Goal: Task Accomplishment & Management: Use online tool/utility

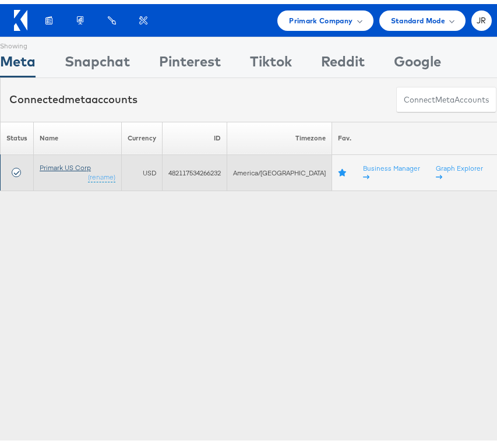
click at [62, 163] on link "Primark US Corp" at bounding box center [65, 163] width 51 height 9
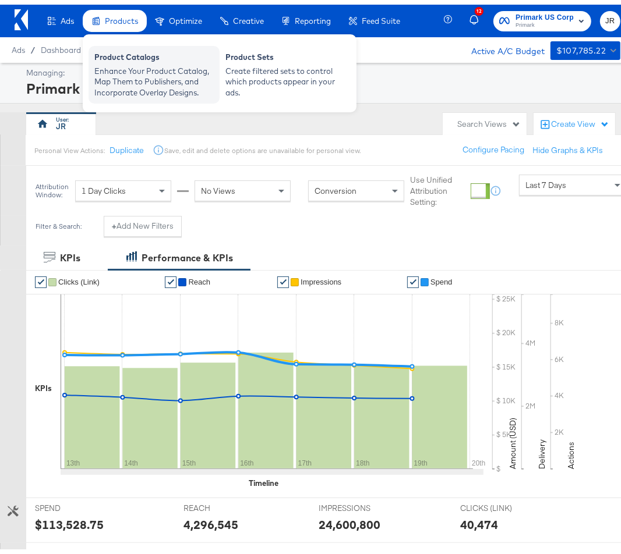
click at [128, 59] on div "Product Catalogs" at bounding box center [153, 54] width 119 height 14
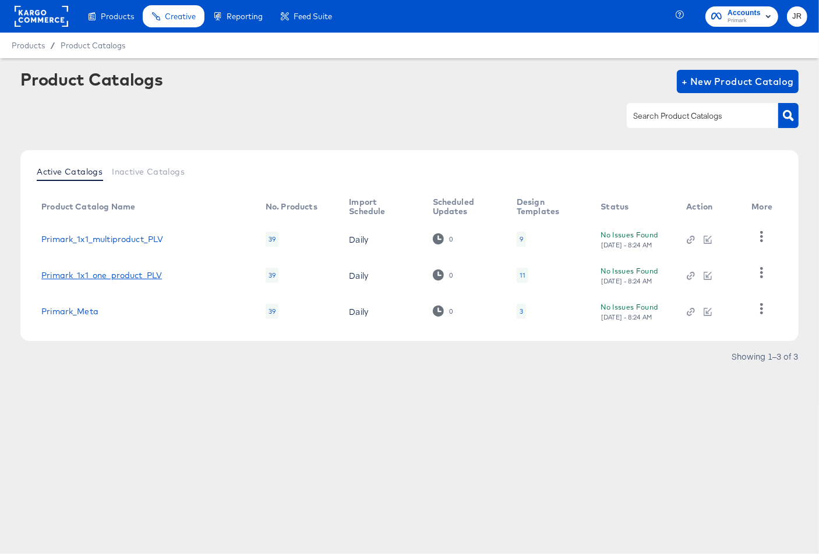
click at [93, 277] on link "Primark_1x1_one_product_PLV" at bounding box center [101, 275] width 121 height 9
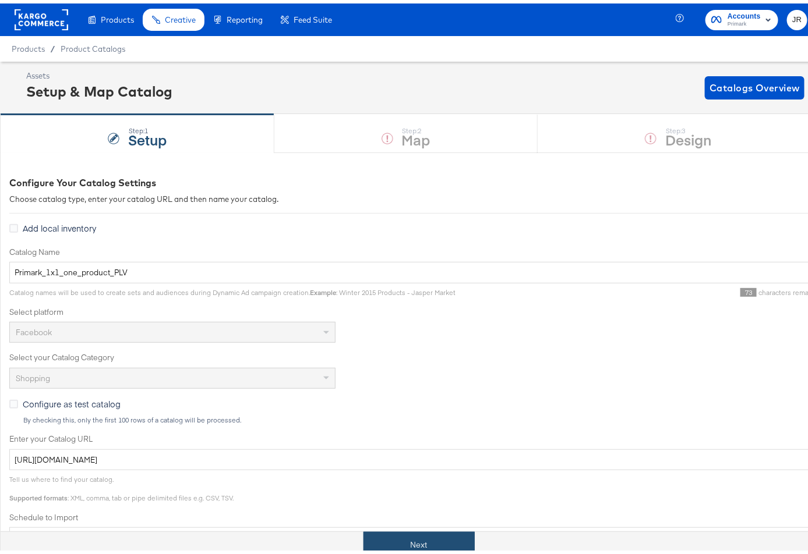
click at [439, 538] on button "Next" at bounding box center [418, 542] width 111 height 26
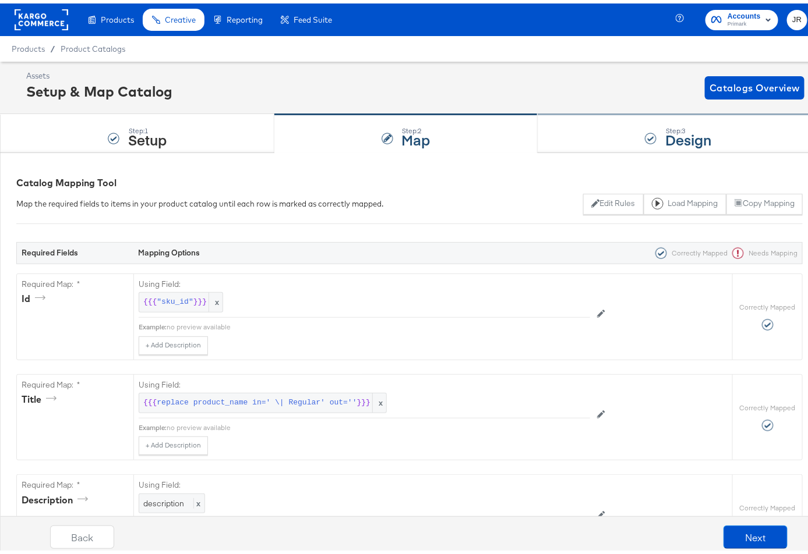
click at [595, 122] on div "Step: 3 Design" at bounding box center [678, 130] width 281 height 38
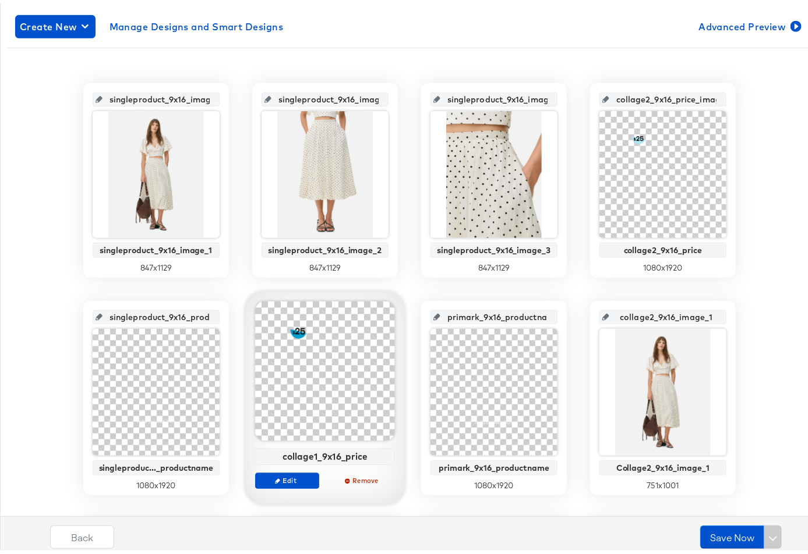
scroll to position [436, 0]
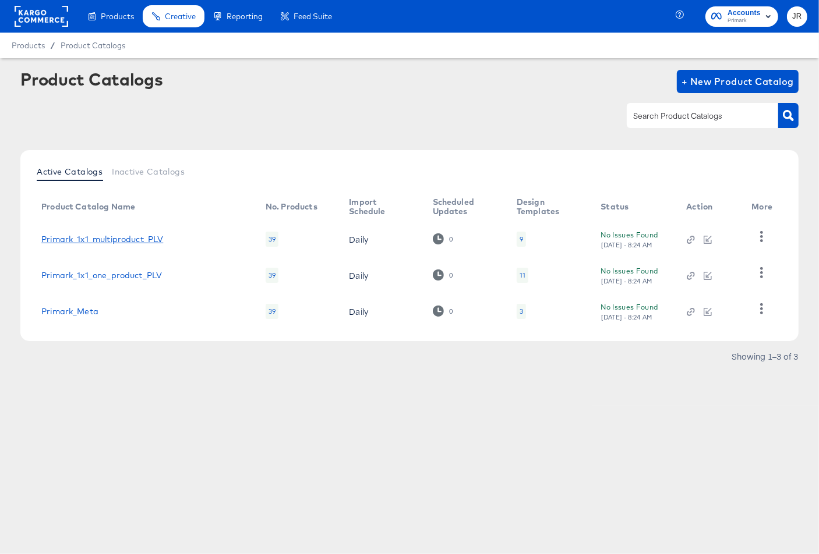
click at [144, 238] on link "Primark_1x1_multiproduct_PLV" at bounding box center [102, 239] width 122 height 9
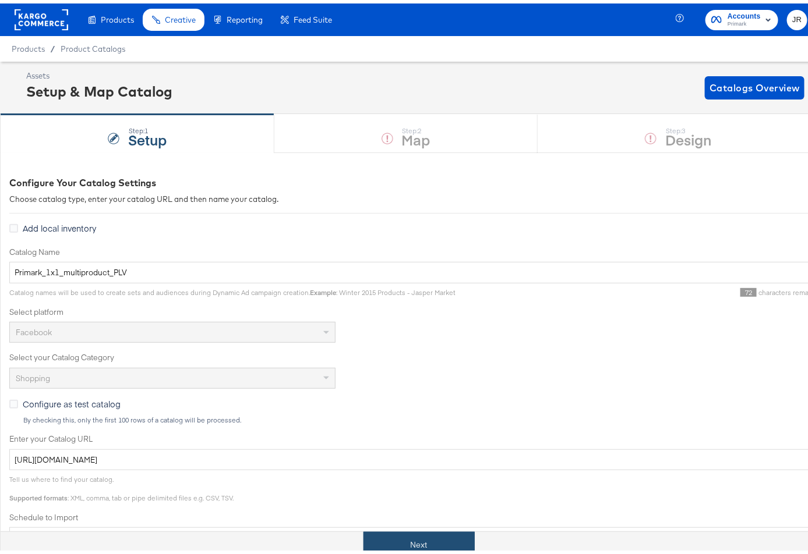
click at [446, 541] on button "Next" at bounding box center [418, 542] width 111 height 26
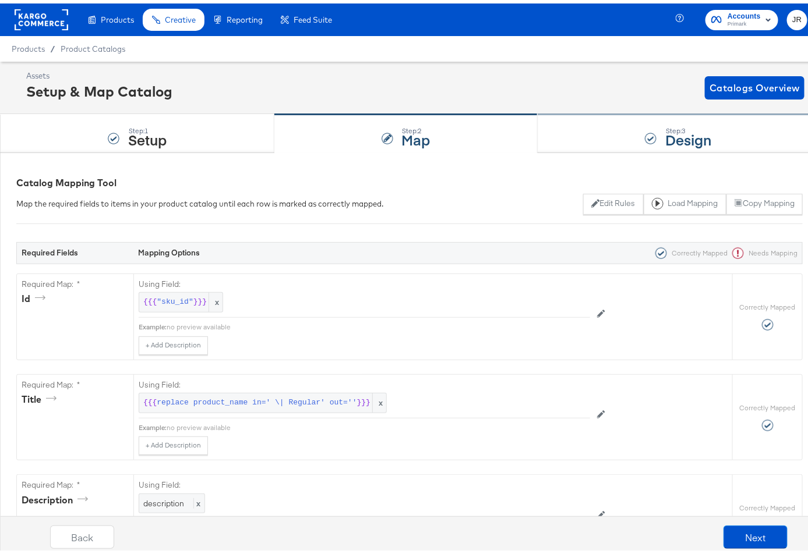
click at [589, 127] on div "Step: 3 Design" at bounding box center [678, 130] width 281 height 38
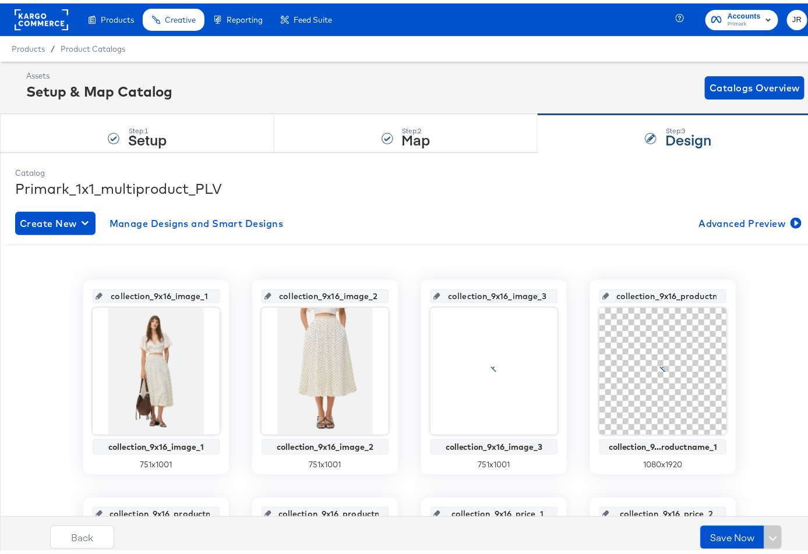
scroll to position [436, 0]
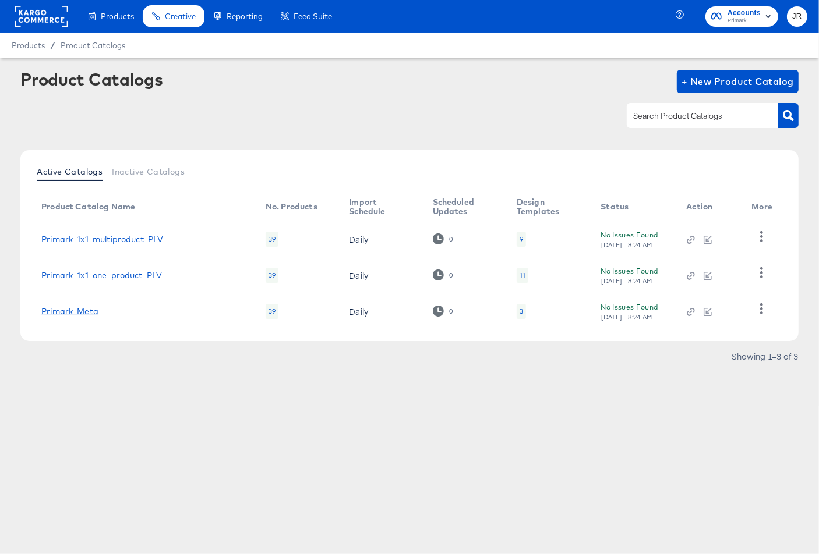
click at [81, 313] on link "Primark_Meta" at bounding box center [69, 311] width 57 height 9
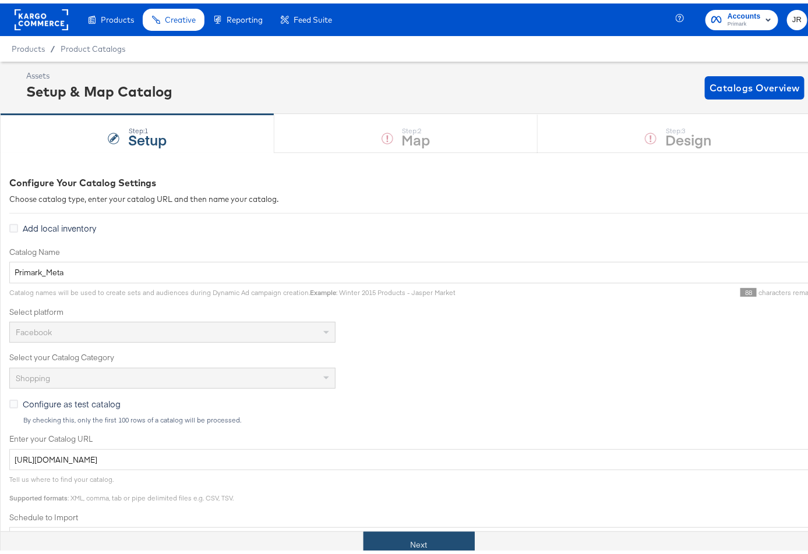
click at [384, 533] on button "Next" at bounding box center [418, 542] width 111 height 26
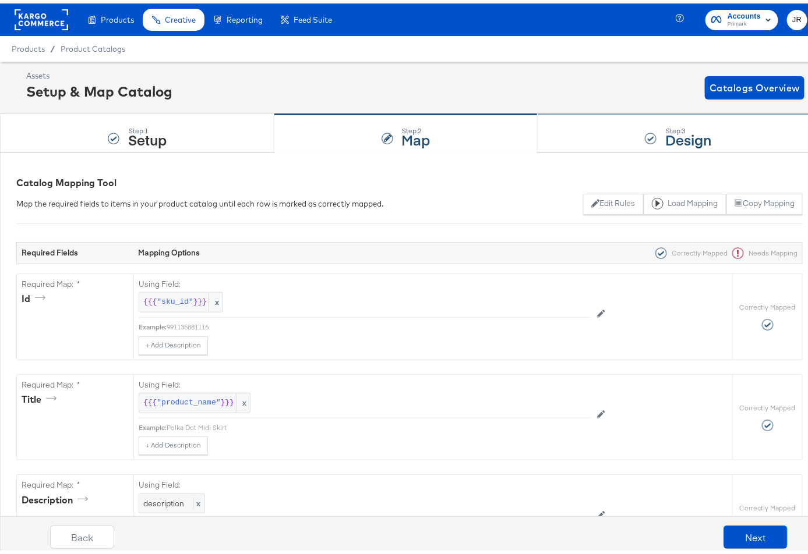
click at [574, 128] on div "Step: 3 Design" at bounding box center [678, 130] width 281 height 38
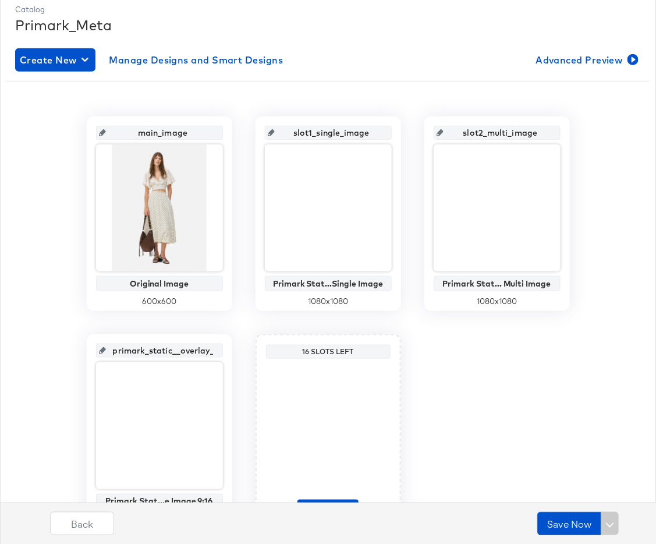
scroll to position [0, 13]
drag, startPoint x: 165, startPoint y: 348, endPoint x: 224, endPoint y: 348, distance: 58.2
click at [224, 348] on div "primark_static__overlay_3 Primark Stat...e Image 9:16 1080 x 1920" at bounding box center [160, 431] width 146 height 195
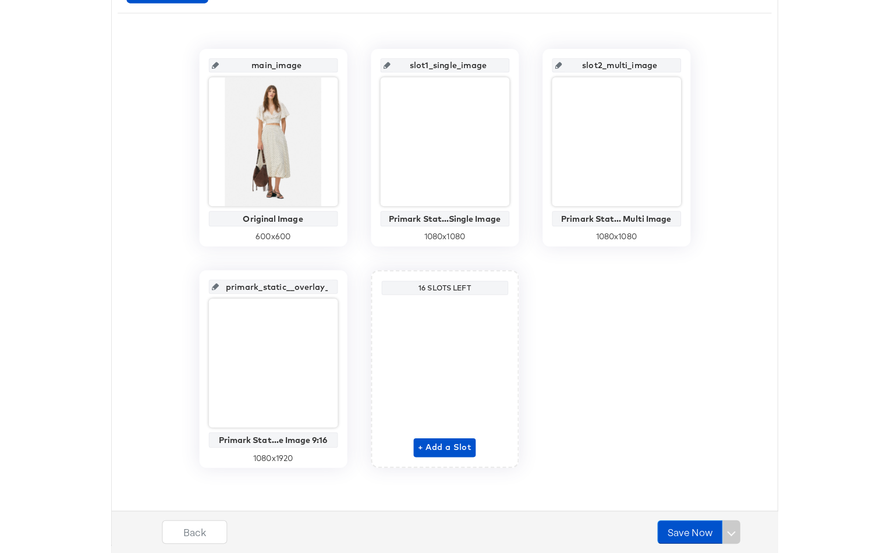
scroll to position [0, 0]
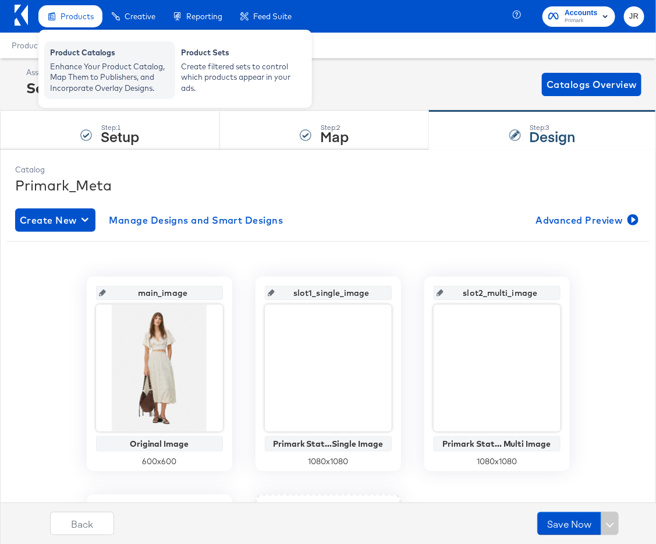
click at [97, 73] on div "Enhance Your Product Catalog, Map Them to Publishers, and Incorporate Overlay D…" at bounding box center [109, 77] width 119 height 33
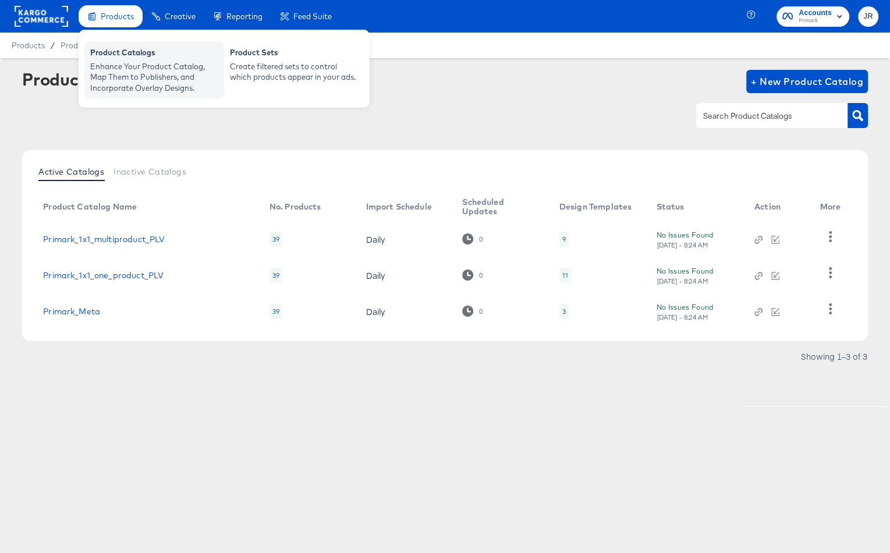
click at [120, 64] on div "Enhance Your Product Catalog, Map Them to Publishers, and Incorporate Overlay D…" at bounding box center [154, 77] width 128 height 33
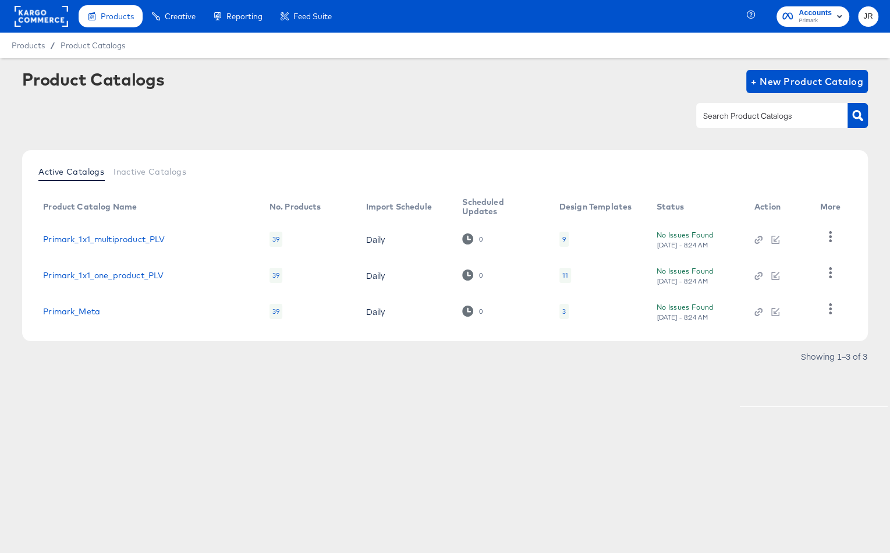
click at [32, 43] on span "Products" at bounding box center [28, 45] width 33 height 9
click at [71, 21] on div "Products Products Product Catalogs Enhance Your Product Catalog, Map Them to Pu…" at bounding box center [170, 16] width 341 height 33
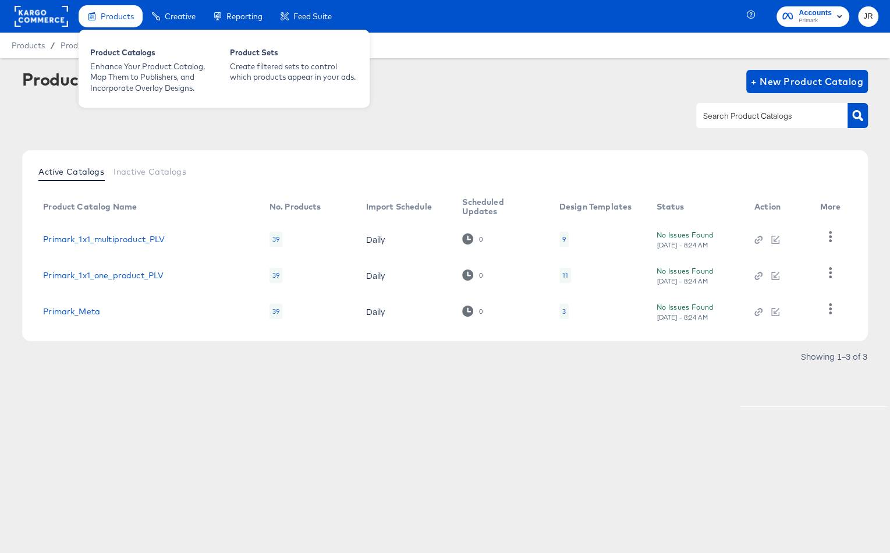
click at [118, 22] on div "Products" at bounding box center [111, 16] width 64 height 23
click at [122, 79] on div "Enhance Your Product Catalog, Map Them to Publishers, and Incorporate Overlay D…" at bounding box center [154, 77] width 128 height 33
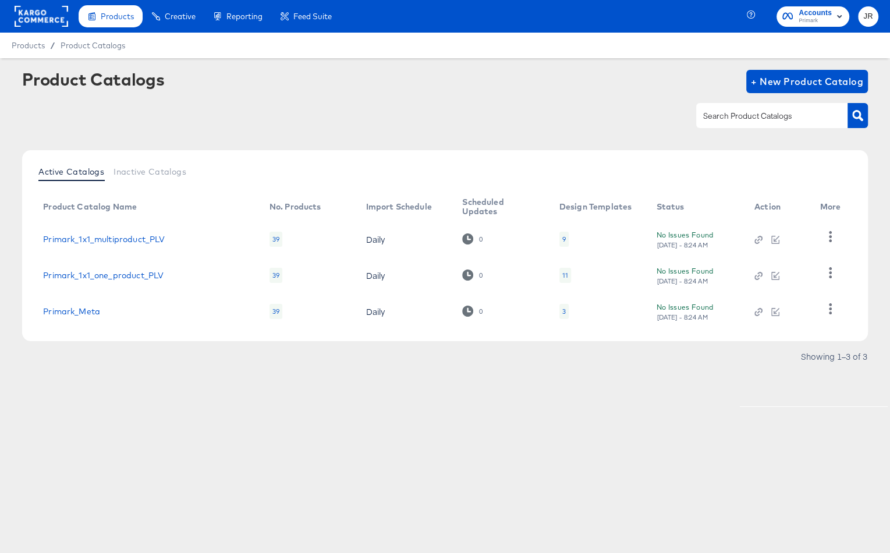
click at [48, 20] on rect at bounding box center [42, 16] width 54 height 21
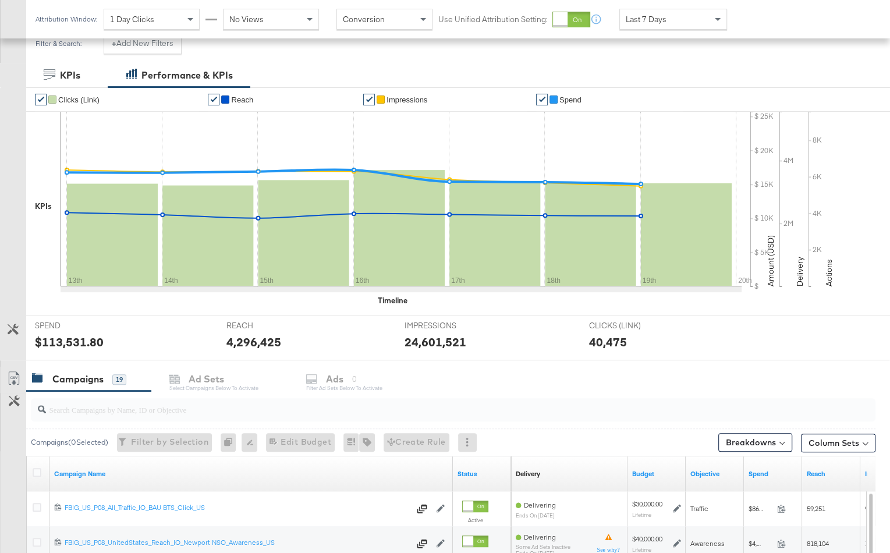
scroll to position [168, 0]
click at [136, 414] on div at bounding box center [453, 408] width 845 height 23
paste input "NYC 2.0_Carousel_Y_Mixed_Kargo_Campaign_Dynamic_N/A_N/A_N/A_Cotton Blend Shirt …"
type input "NYC 2.0_Carousel_Y_Mixed_Kargo_Campaign_Dynamic_N/A_N/A_N/A_Cotton Blend Shirt …"
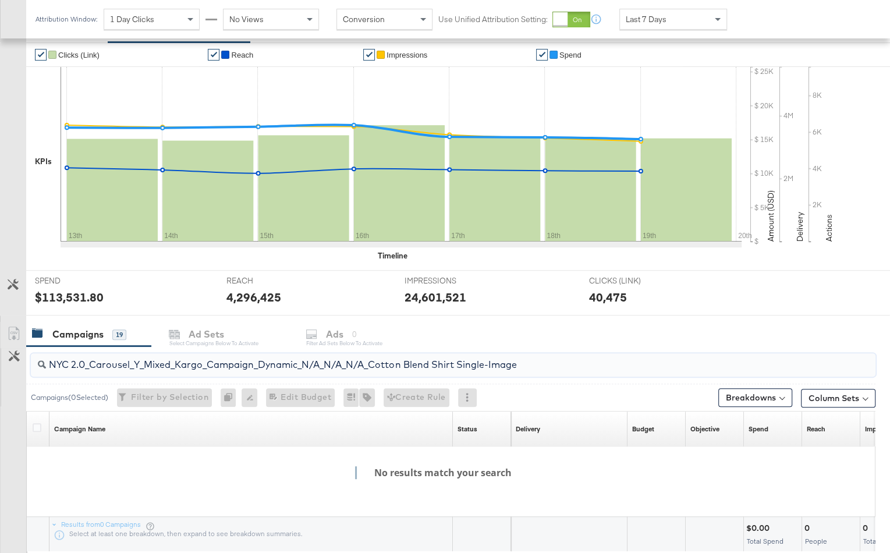
scroll to position [222, 0]
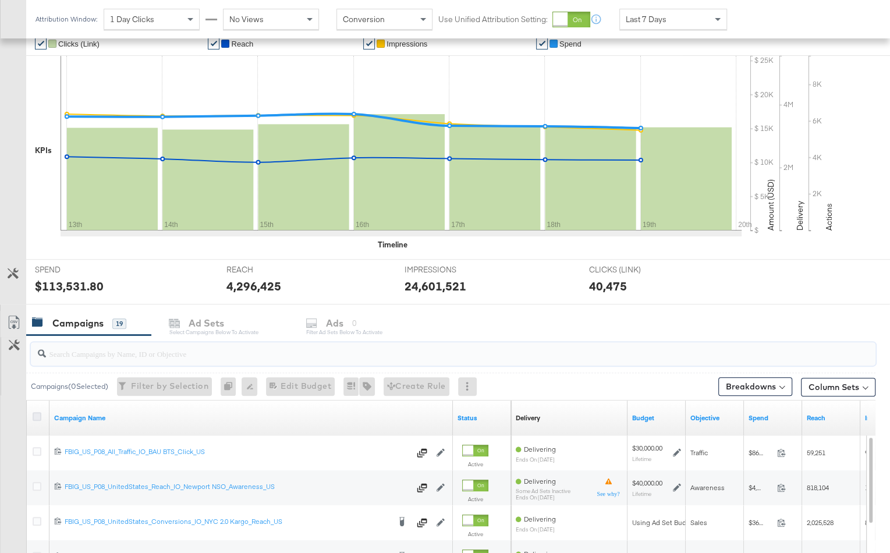
click at [38, 412] on icon at bounding box center [37, 416] width 9 height 9
click at [0, 0] on input "checkbox" at bounding box center [0, 0] width 0 height 0
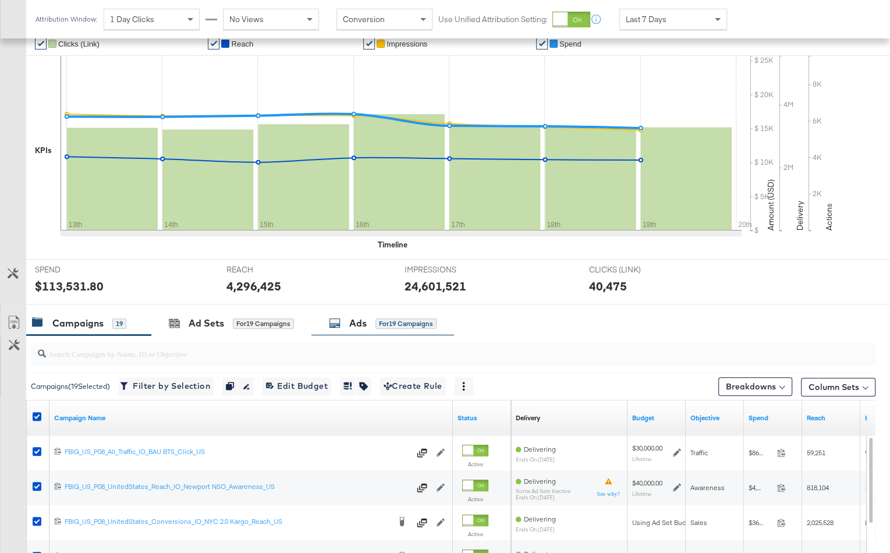
click at [335, 326] on icon at bounding box center [335, 323] width 12 height 12
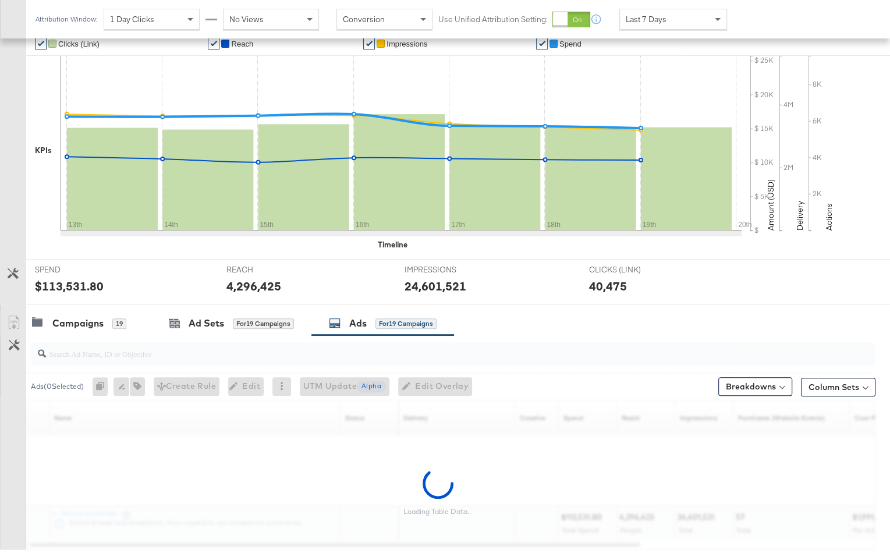
scroll to position [293, 0]
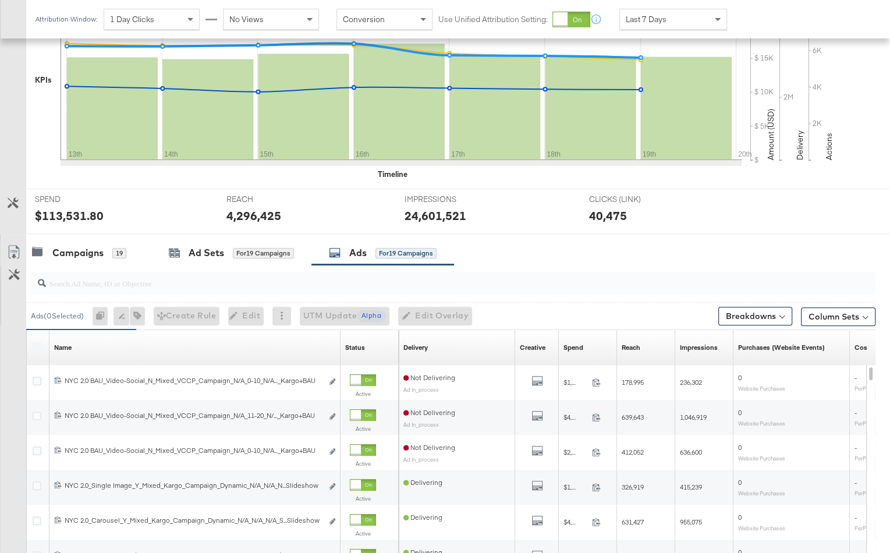
click at [180, 287] on input "search" at bounding box center [423, 278] width 754 height 23
paste input "NYC 2.0_Carousel_Y_Mixed_Kargo_Campaign_Dynamic_N/A_N/A_N/A_Cotton Blend Shirt …"
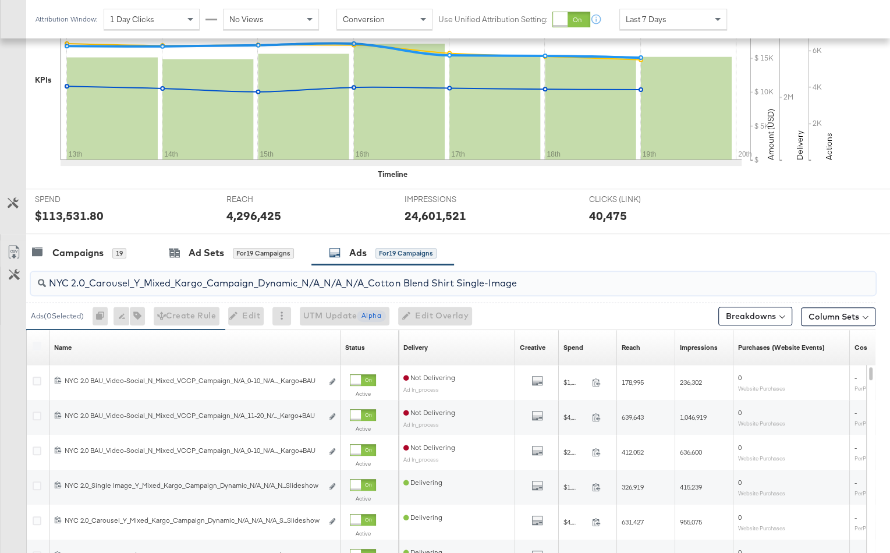
scroll to position [258, 0]
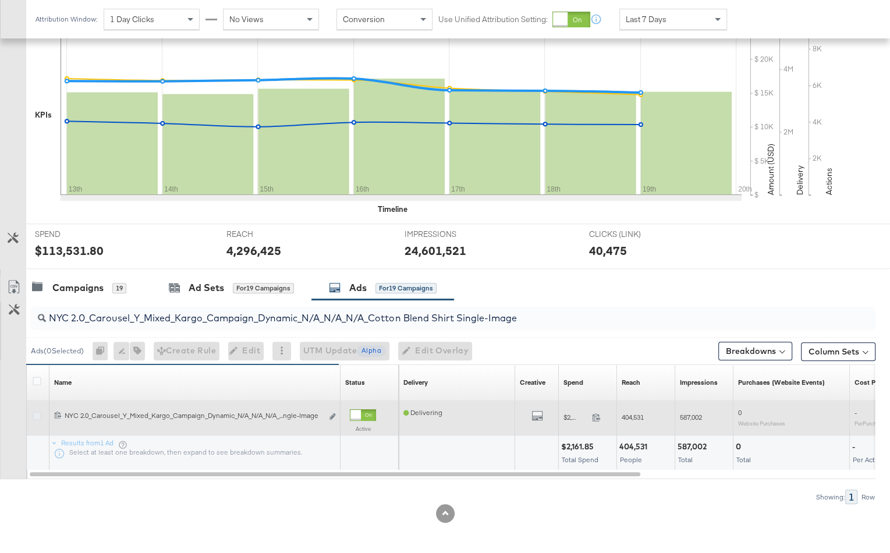
click at [39, 413] on icon at bounding box center [37, 416] width 9 height 9
click at [0, 0] on input "checkbox" at bounding box center [0, 0] width 0 height 0
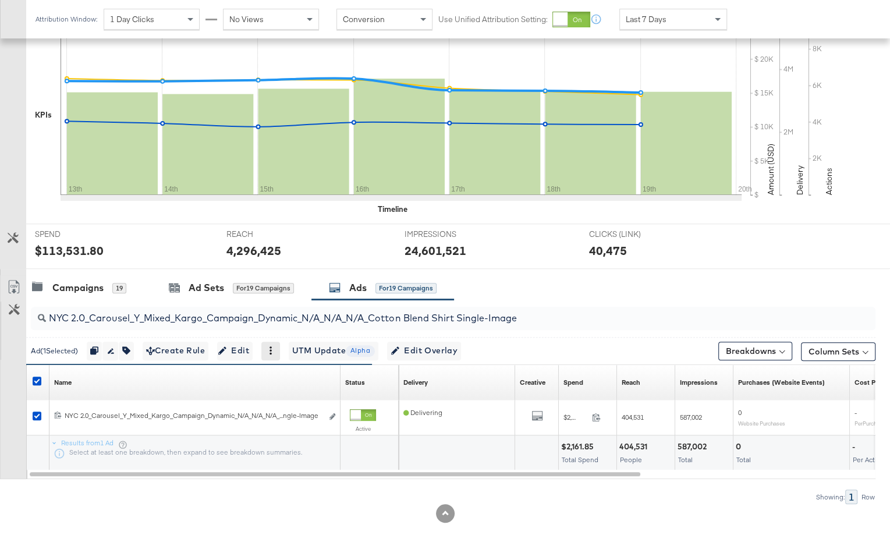
click at [280, 349] on div at bounding box center [270, 351] width 19 height 19
click at [272, 349] on icon at bounding box center [271, 351] width 2 height 8
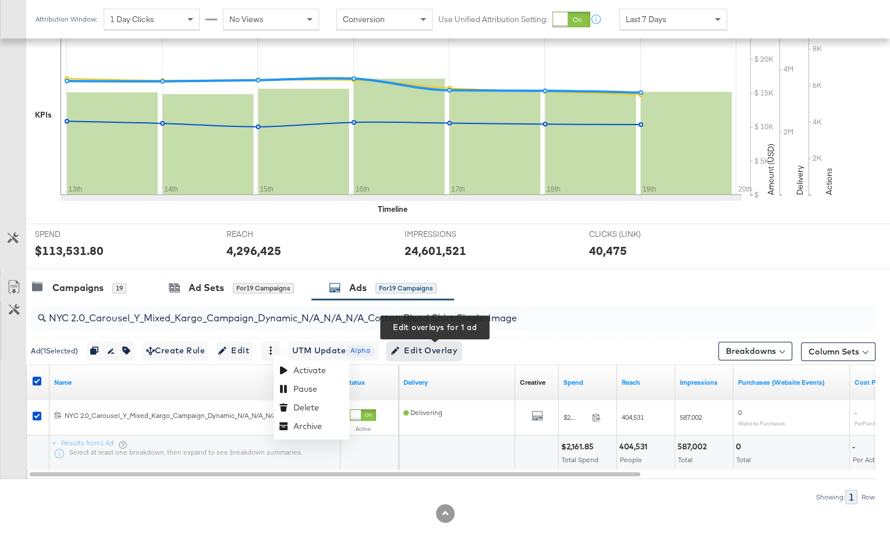
click at [446, 351] on span "Edit Overlay Edit overlays for 1 ad" at bounding box center [424, 351] width 67 height 15
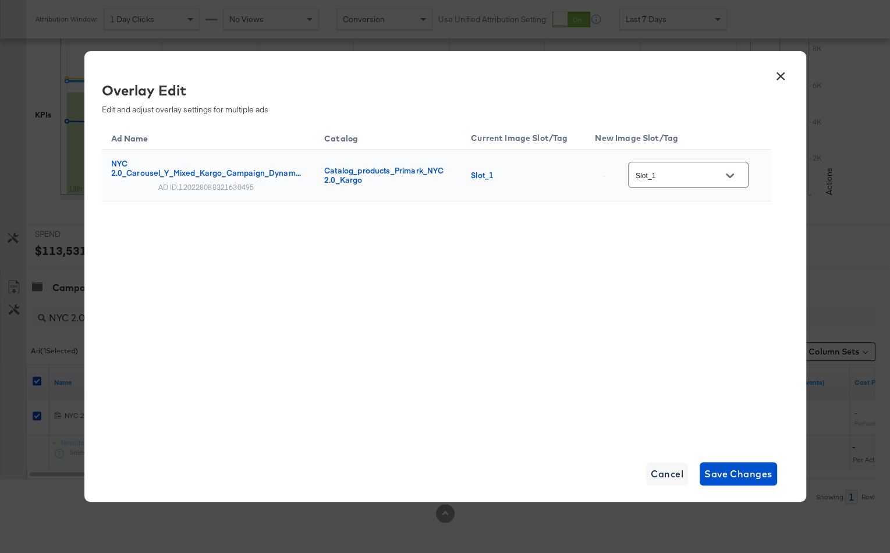
click at [777, 75] on button "×" at bounding box center [781, 73] width 21 height 21
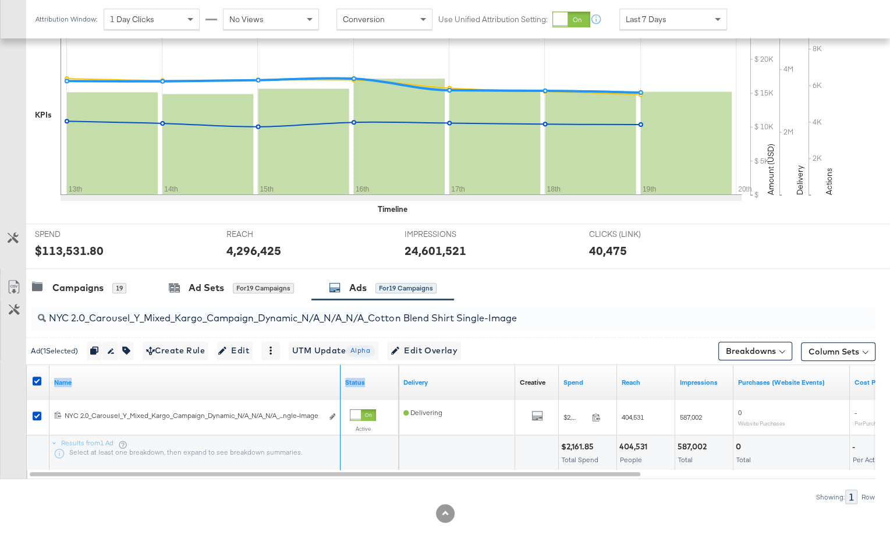
drag, startPoint x: 340, startPoint y: 374, endPoint x: 500, endPoint y: 367, distance: 160.3
click at [27, 365] on div "Name Status Delivery Creative Sorting Unavailable Spend Reach Impressions Purch…" at bounding box center [27, 365] width 0 height 0
click at [544, 309] on input "NYC 2.0_Carousel_Y_Mixed_Kargo_Campaign_Dynamic_N/A_N/A_N/A_Cotton Blend Shirt …" at bounding box center [423, 313] width 754 height 23
click at [540, 319] on input "NYC 2.0_Carousel_Y_Mixed_Kargo_Campaign_Dynamic_N/A_N/A_N/A_Cotton Blend Shirt …" at bounding box center [423, 313] width 754 height 23
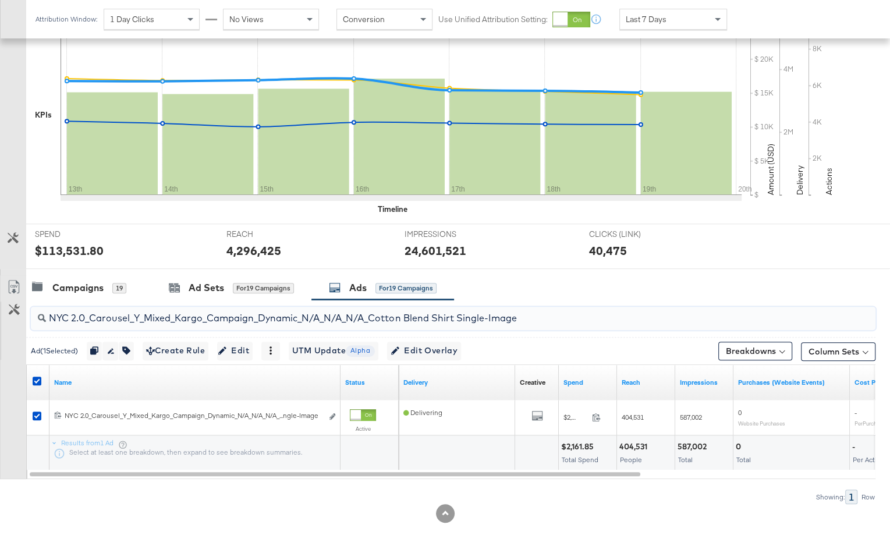
paste input "Multi"
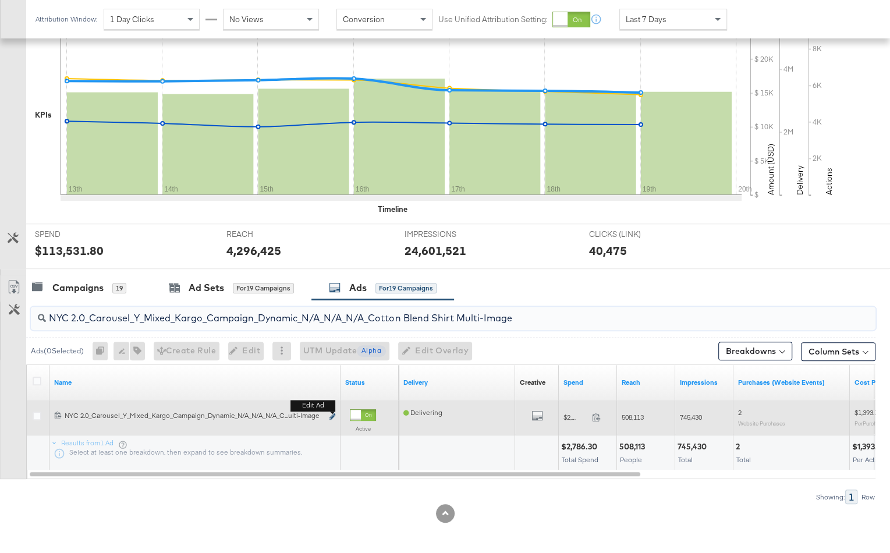
click at [334, 413] on icon "link" at bounding box center [333, 416] width 6 height 6
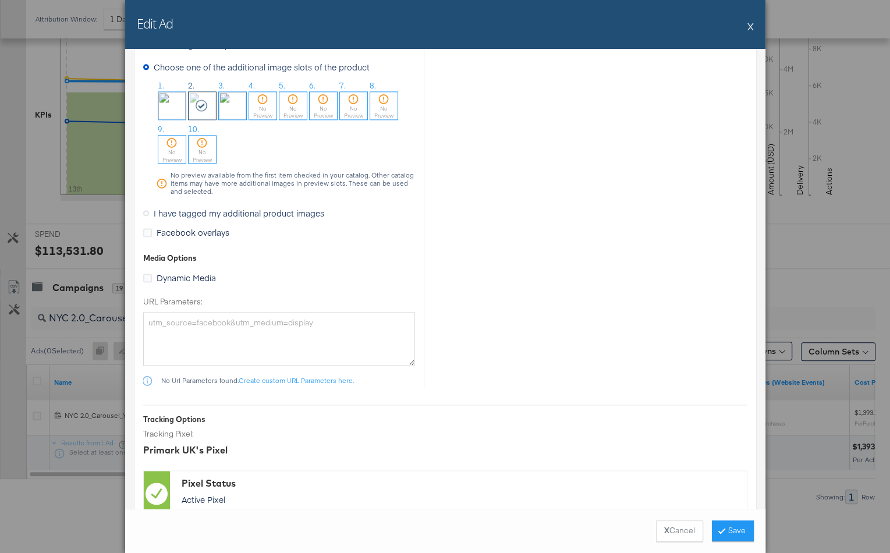
scroll to position [1252, 0]
click at [744, 25] on div "Edit Ad X" at bounding box center [445, 24] width 641 height 49
click at [750, 24] on button "X" at bounding box center [751, 26] width 6 height 23
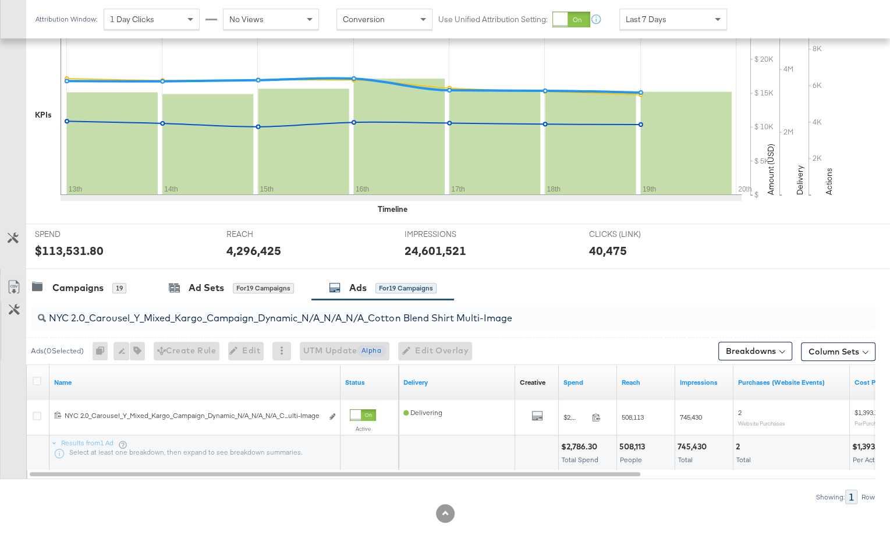
click at [545, 324] on div "NYC 2.0_Carousel_Y_Mixed_Kargo_Campaign_Dynamic_N/A_N/A_N/A_Cotton Blend Shirt …" at bounding box center [453, 318] width 845 height 23
paste input "Single Image_Y_Mixed_Kargo_Campaign_Dynamic_N/A_N/A_N/A_Brand Slideshow + Produ…"
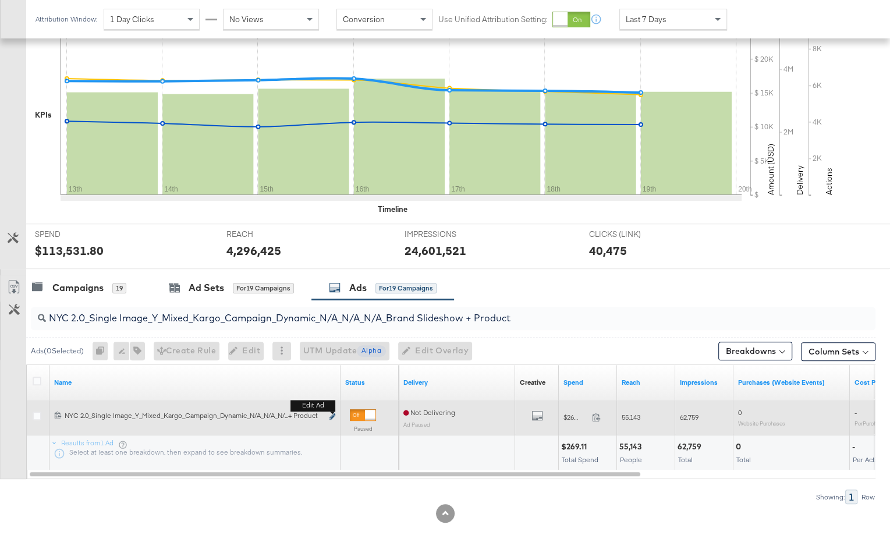
click at [334, 413] on icon "link" at bounding box center [333, 416] width 6 height 6
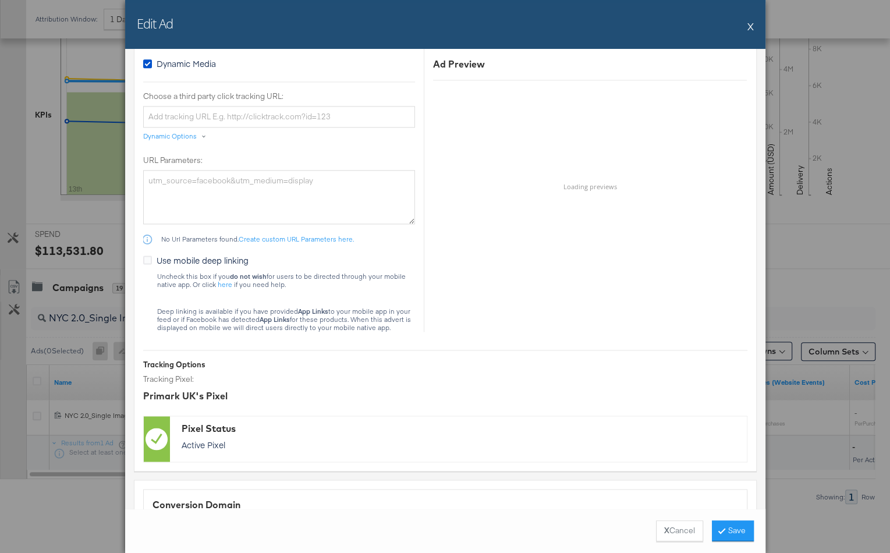
scroll to position [1433, 0]
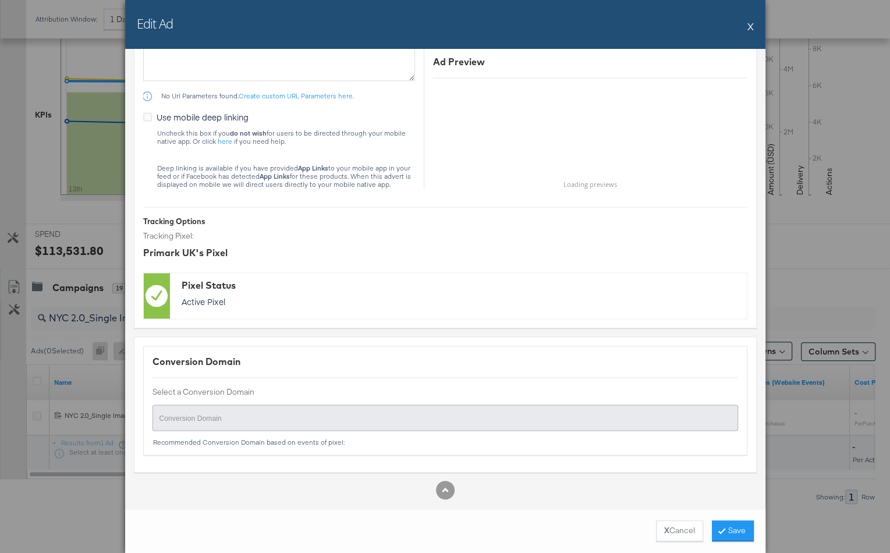
click at [750, 23] on button "X" at bounding box center [751, 26] width 6 height 23
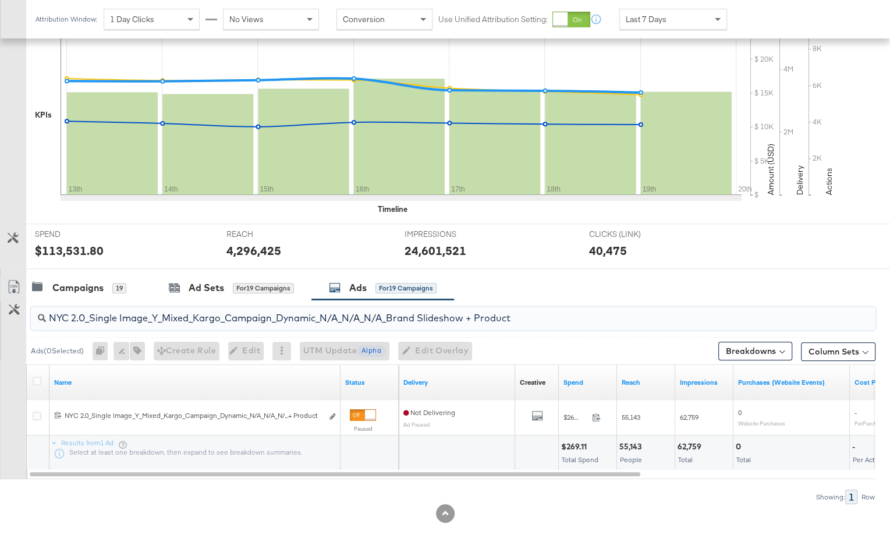
click at [516, 319] on input "NYC 2.0_Single Image_Y_Mixed_Kargo_Campaign_Dynamic_N/A_N/A_N/A_Brand Slideshow…" at bounding box center [423, 313] width 754 height 23
paste input "Carousel_Y_Mixed_Kargo_Campaign_Dynamic_N/A_N/A_N/A_Static Brand + Slideshow"
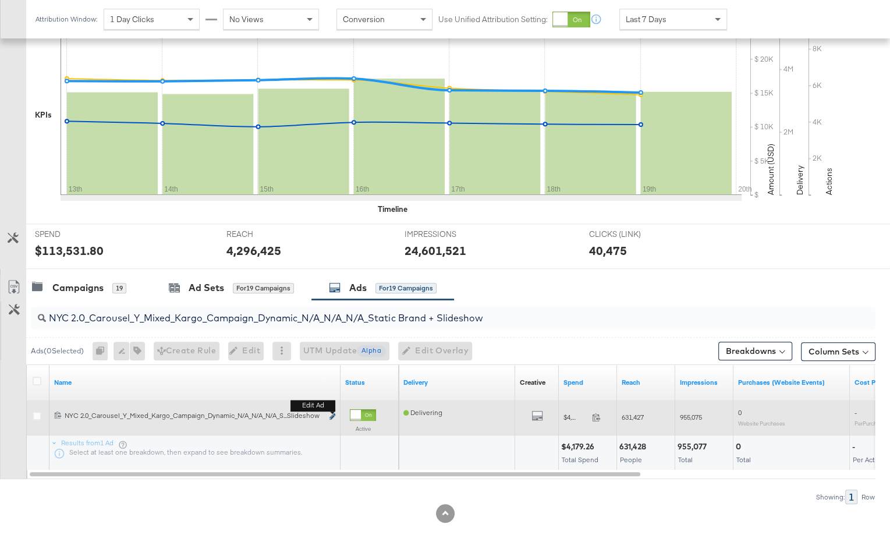
click at [334, 415] on icon "link" at bounding box center [333, 416] width 6 height 6
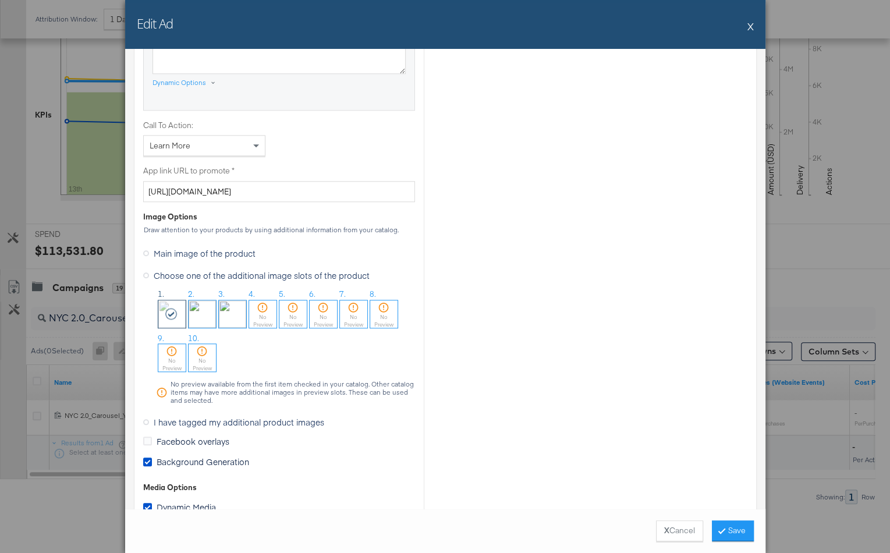
scroll to position [1023, 0]
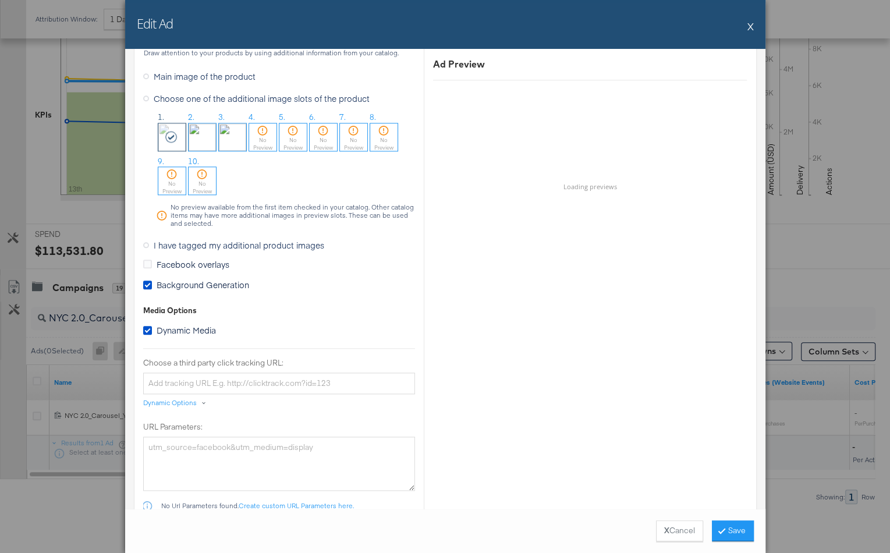
click at [749, 22] on button "X" at bounding box center [751, 26] width 6 height 23
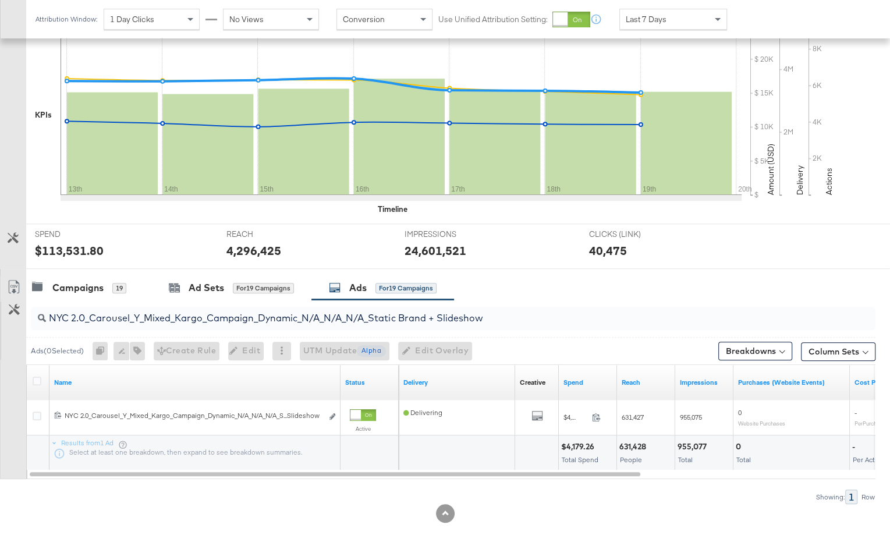
click at [505, 322] on input "NYC 2.0_Carousel_Y_Mixed_Kargo_Campaign_Dynamic_N/A_N/A_N/A_Static Brand + Slid…" at bounding box center [423, 313] width 754 height 23
paste input "120228909473080495"
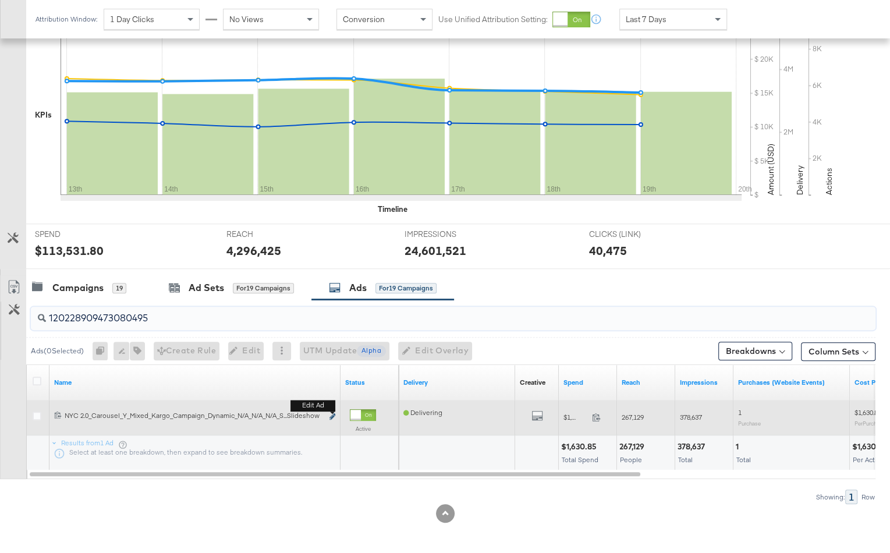
click at [333, 412] on button "Edit ad" at bounding box center [332, 417] width 7 height 12
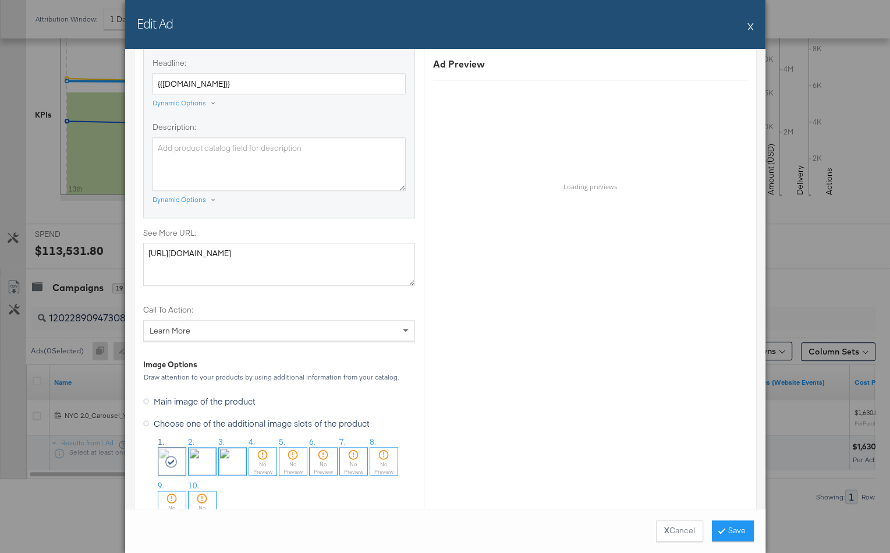
scroll to position [1026, 0]
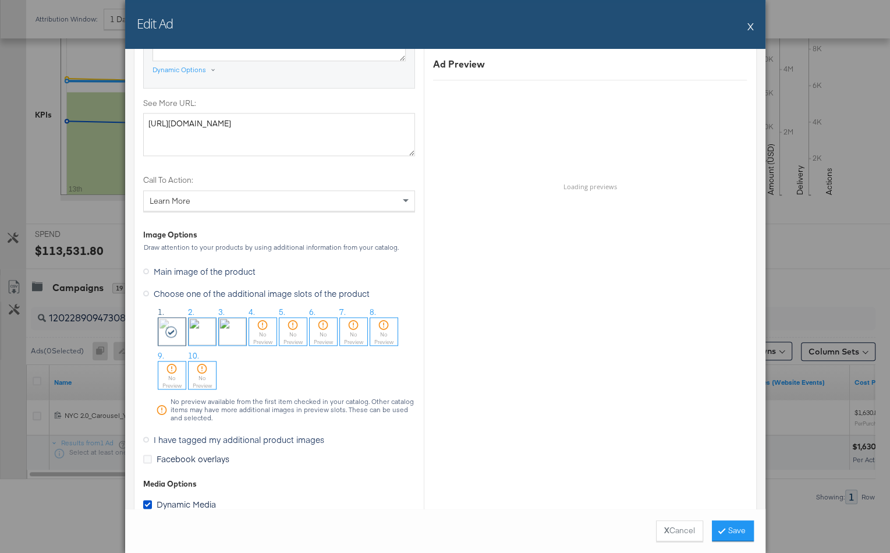
click at [752, 21] on button "X" at bounding box center [751, 26] width 6 height 23
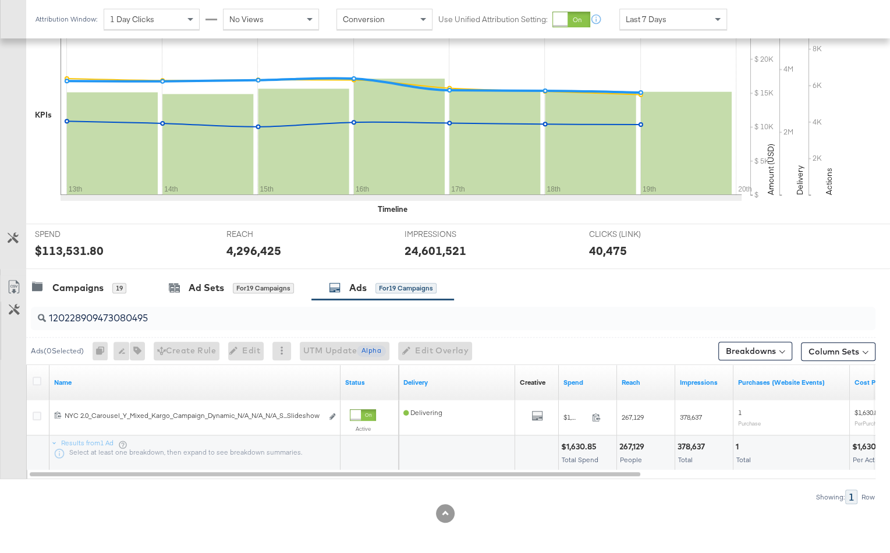
click at [172, 324] on div "120228909473080495" at bounding box center [453, 318] width 845 height 23
paste input "55233"
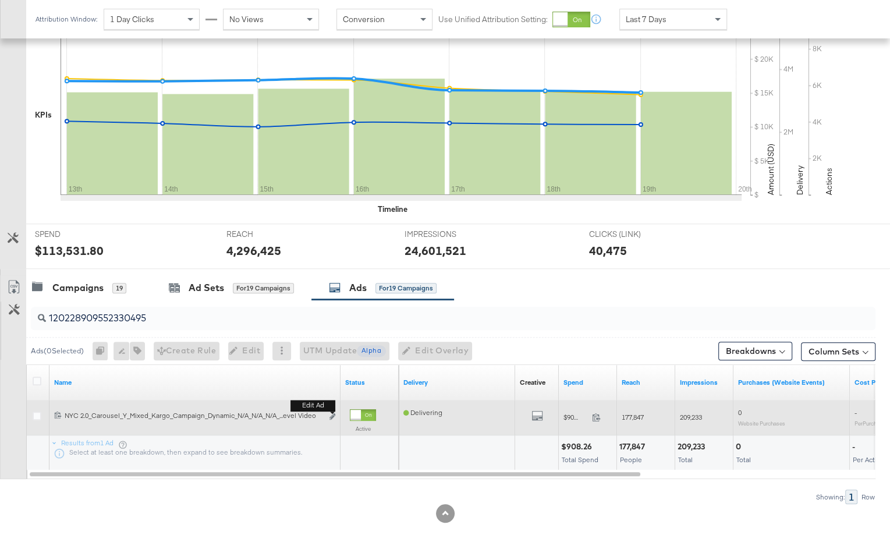
click at [335, 419] on button "Edit ad" at bounding box center [332, 417] width 7 height 12
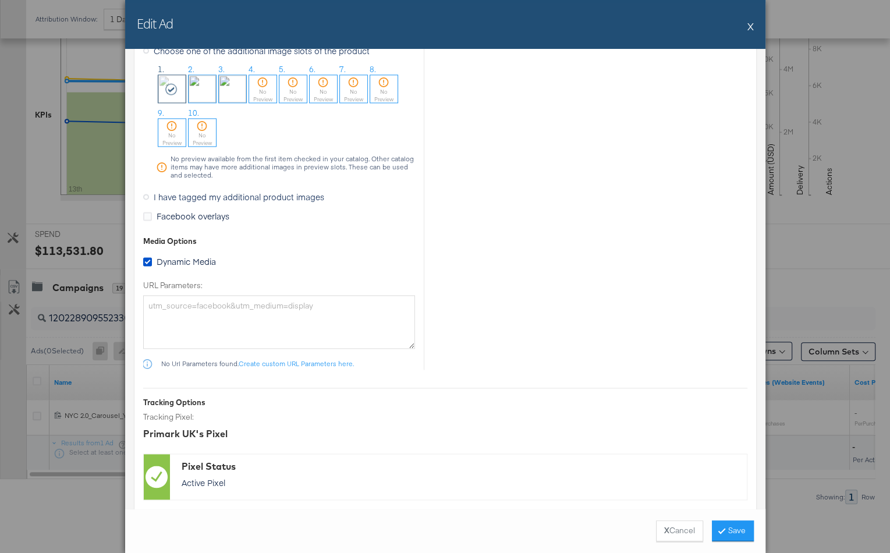
scroll to position [1250, 0]
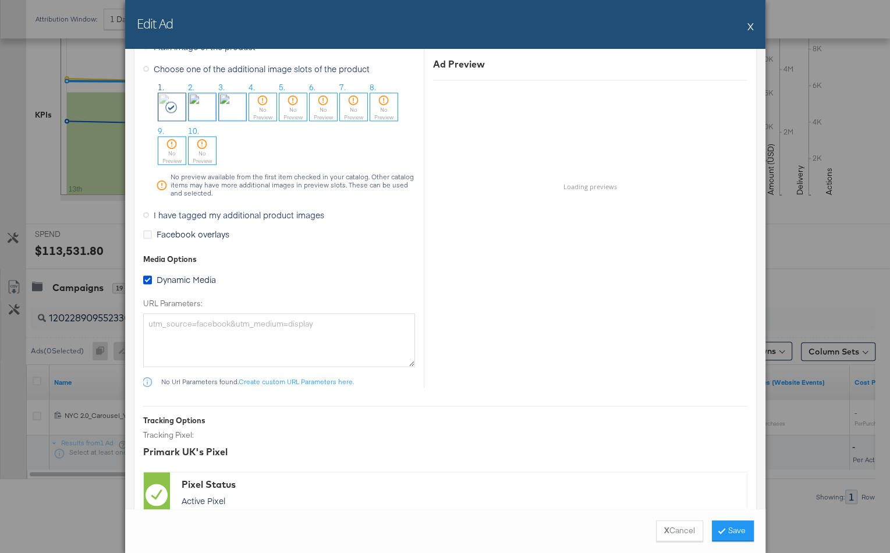
click at [745, 30] on div "Edit Ad X" at bounding box center [445, 24] width 641 height 49
click at [751, 22] on button "X" at bounding box center [751, 26] width 6 height 23
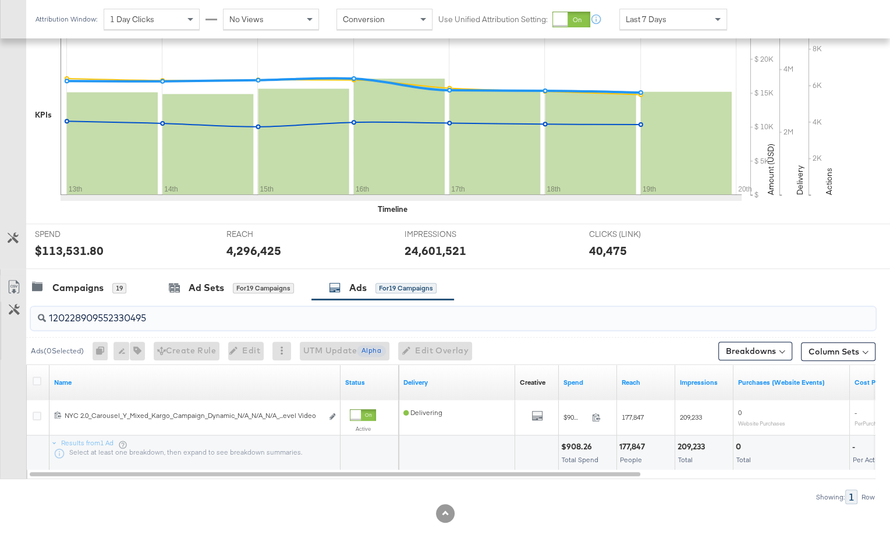
click at [202, 321] on input "120228909552330495" at bounding box center [423, 313] width 754 height 23
paste input "3009705468"
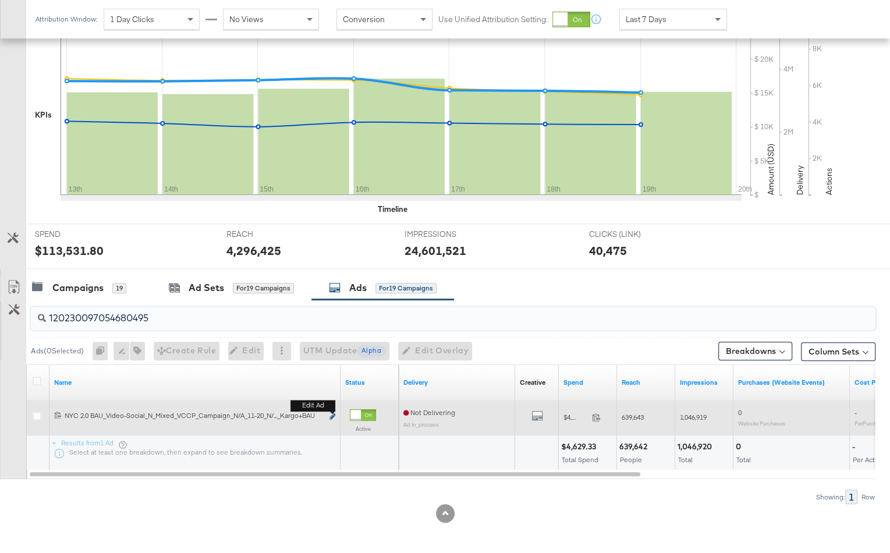
click at [334, 414] on icon "link" at bounding box center [333, 416] width 6 height 6
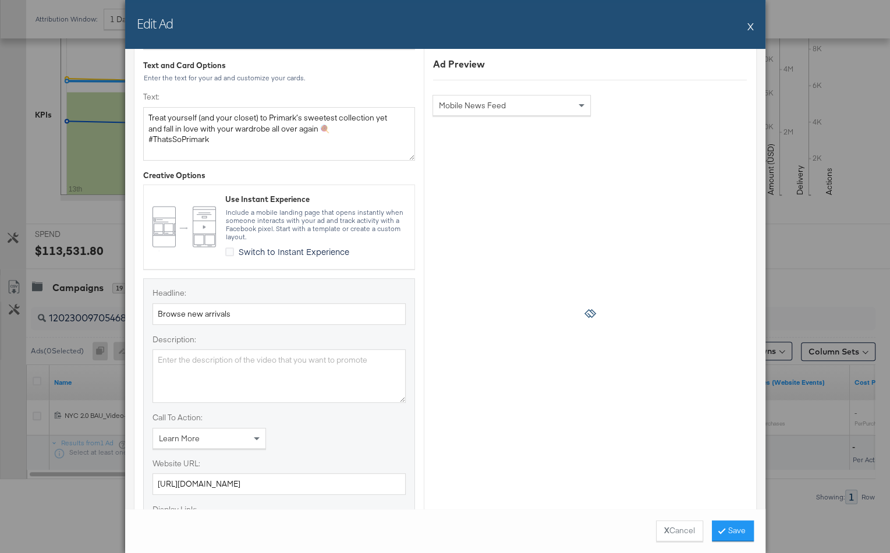
scroll to position [946, 0]
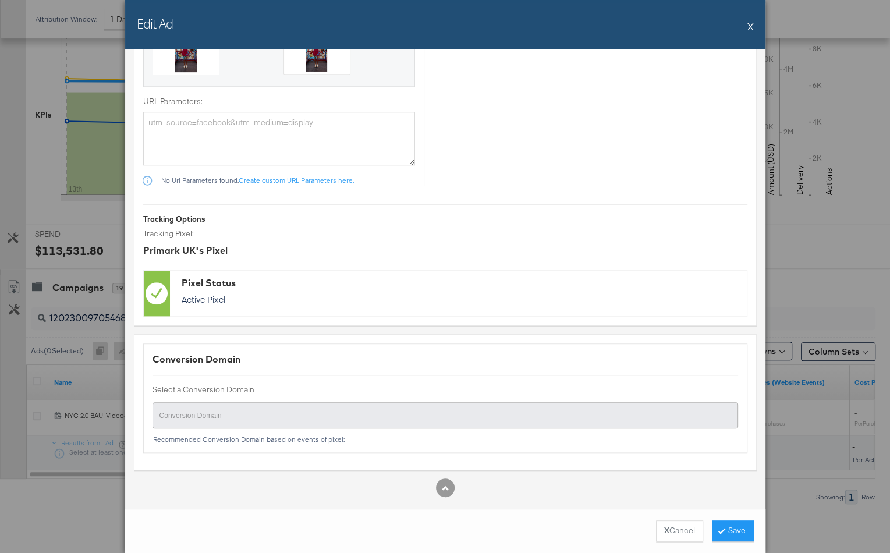
click at [752, 27] on button "X" at bounding box center [751, 26] width 6 height 23
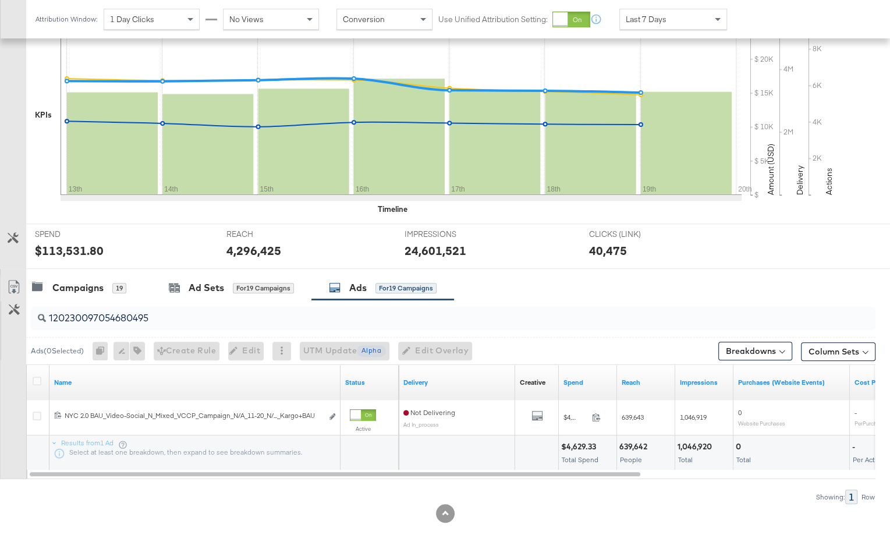
click at [216, 323] on input "120230097054680495" at bounding box center [423, 313] width 754 height 23
paste input "25444093"
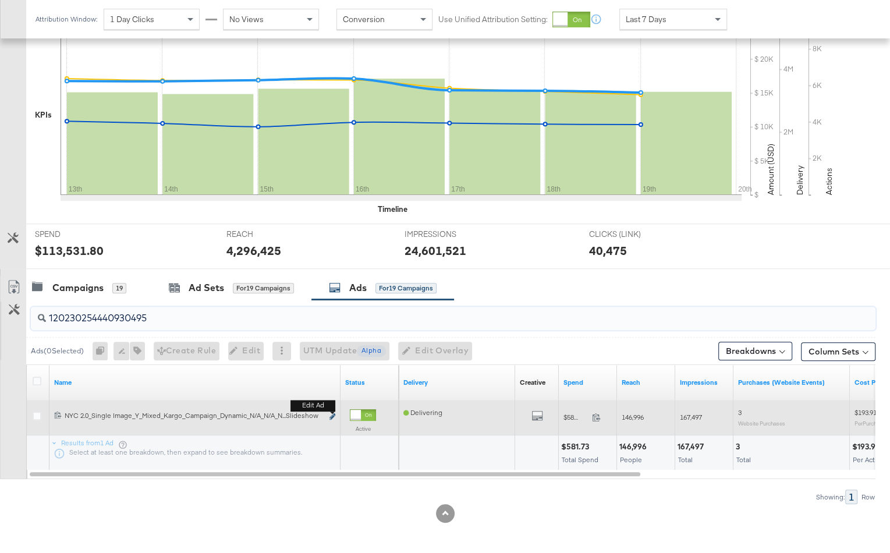
type input "120230254440930495"
click at [331, 417] on icon "link" at bounding box center [333, 416] width 6 height 6
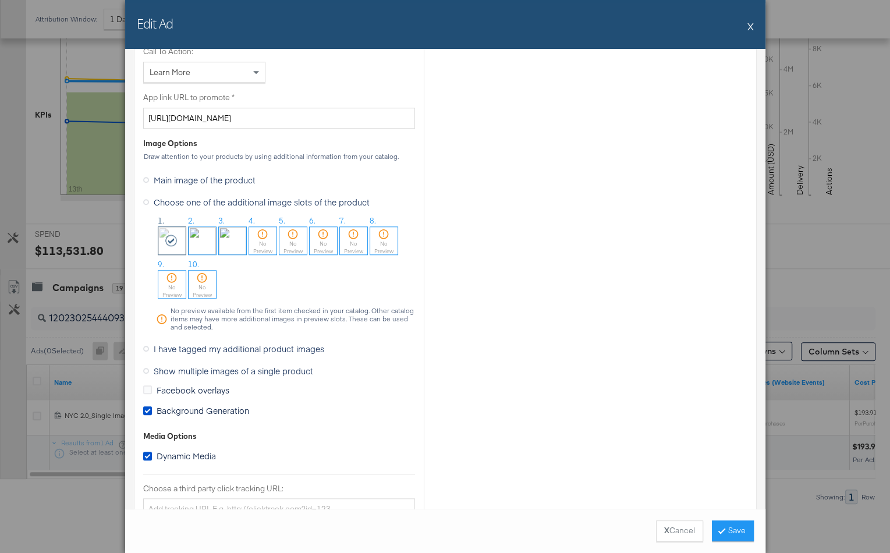
scroll to position [738, 0]
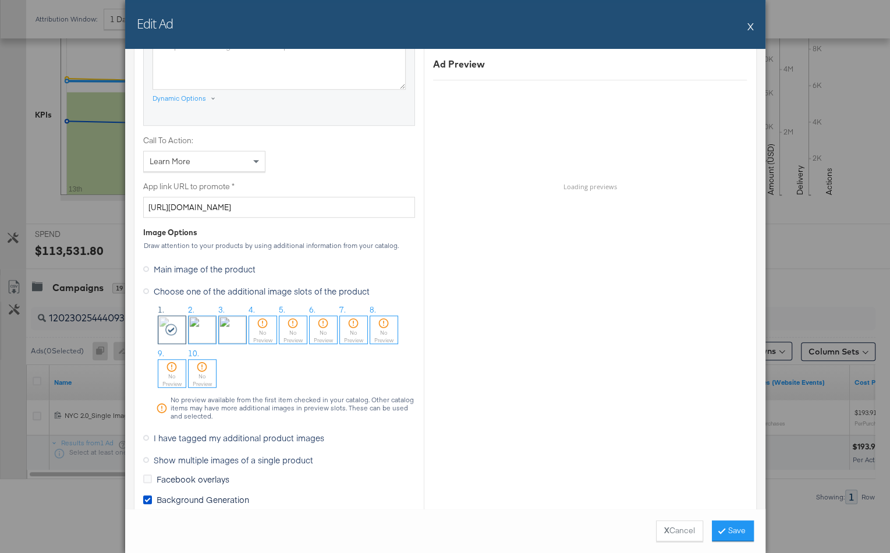
click at [746, 27] on div "Edit Ad X" at bounding box center [445, 24] width 641 height 49
click at [750, 24] on button "X" at bounding box center [751, 26] width 6 height 23
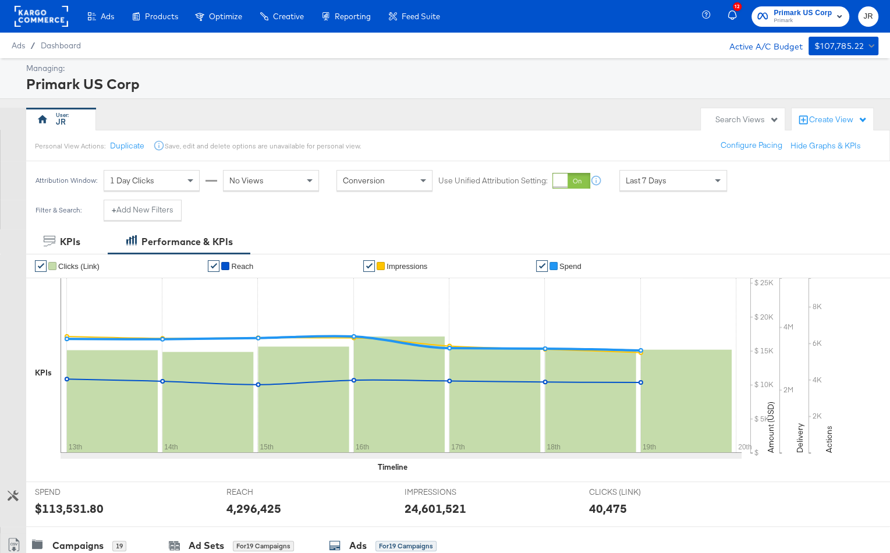
scroll to position [258, 0]
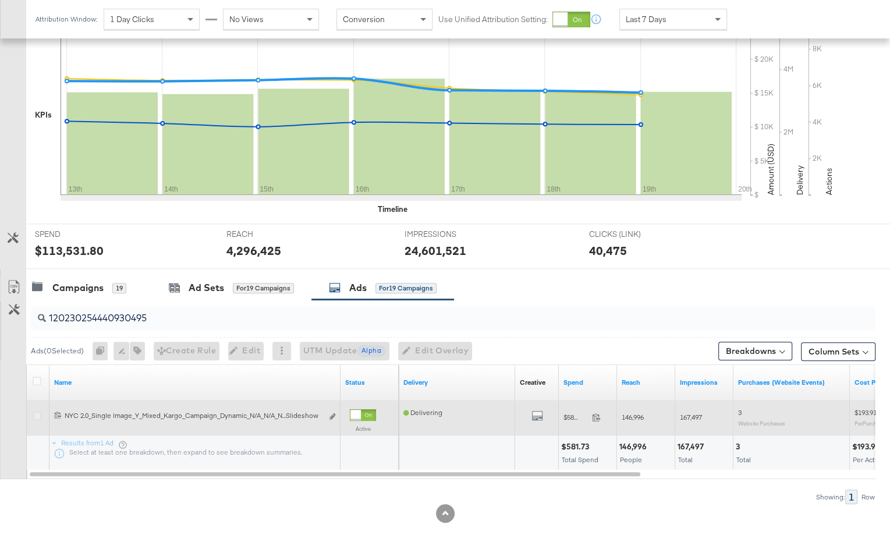
click at [33, 412] on icon at bounding box center [37, 416] width 9 height 9
click at [0, 0] on input "checkbox" at bounding box center [0, 0] width 0 height 0
click at [331, 415] on icon "link" at bounding box center [333, 416] width 6 height 6
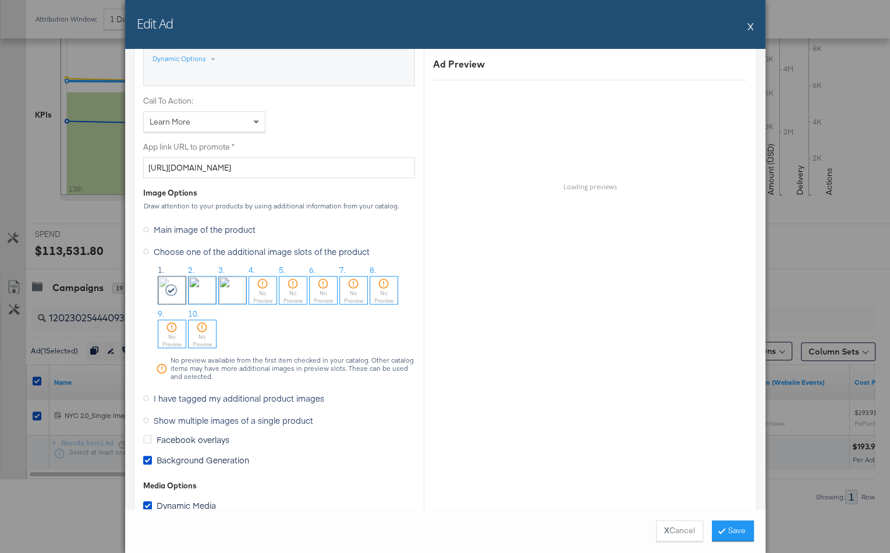
scroll to position [775, 0]
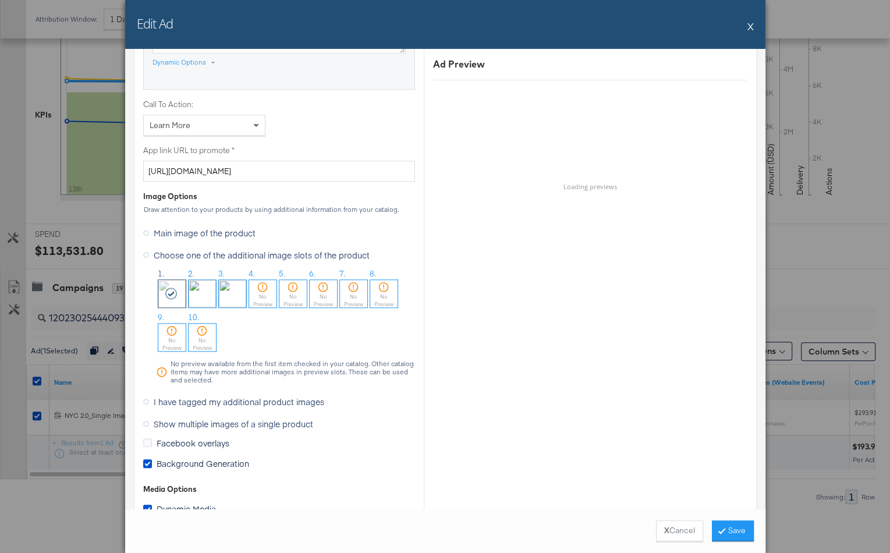
click at [751, 21] on button "X" at bounding box center [751, 26] width 6 height 23
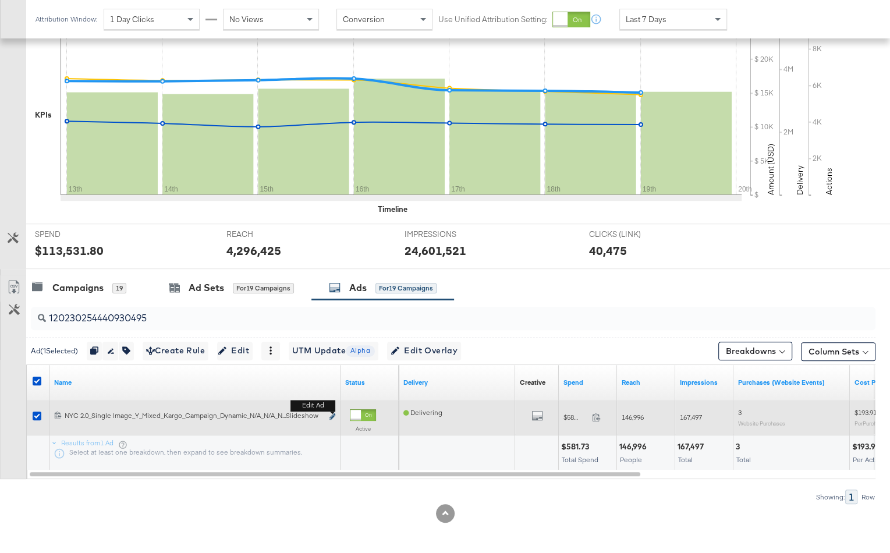
click at [330, 413] on icon "link" at bounding box center [333, 416] width 6 height 6
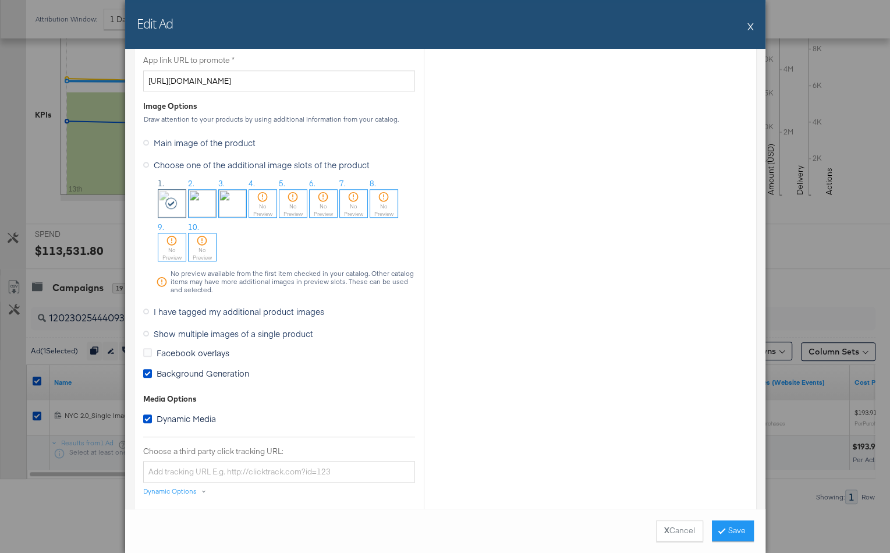
scroll to position [769, 0]
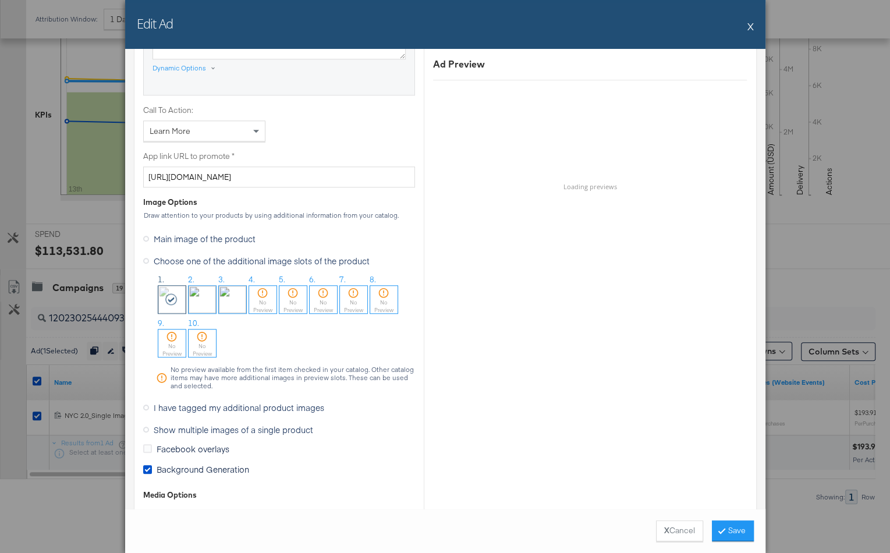
click at [752, 27] on button "X" at bounding box center [751, 26] width 6 height 23
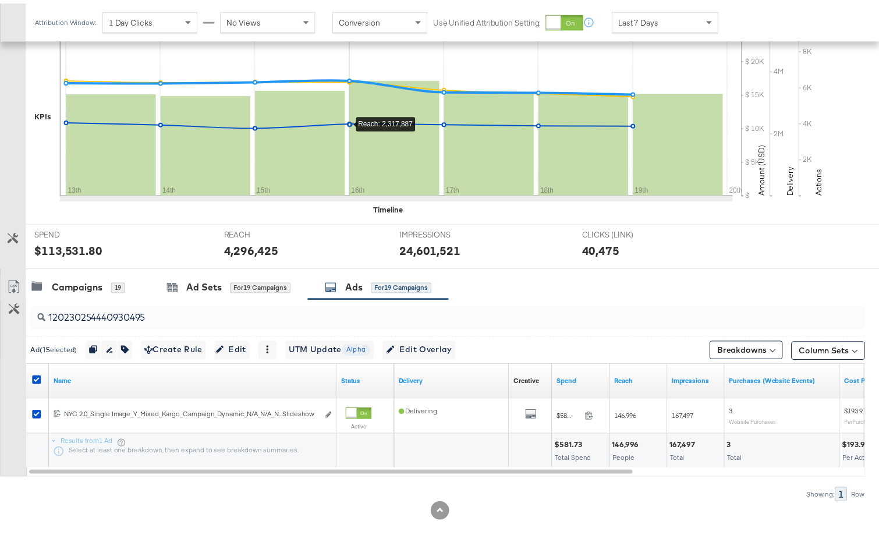
scroll to position [0, 0]
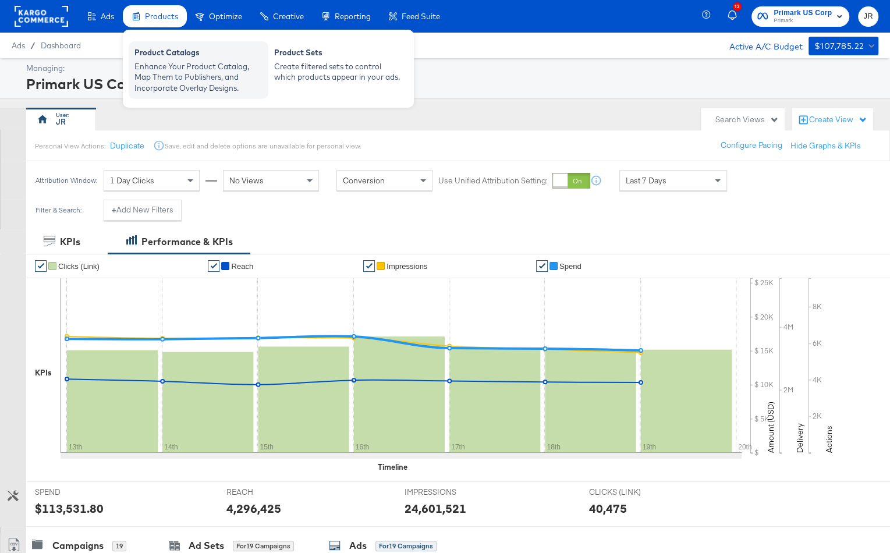
click at [171, 77] on div "Enhance Your Product Catalog, Map Them to Publishers, and Incorporate Overlay D…" at bounding box center [199, 77] width 128 height 33
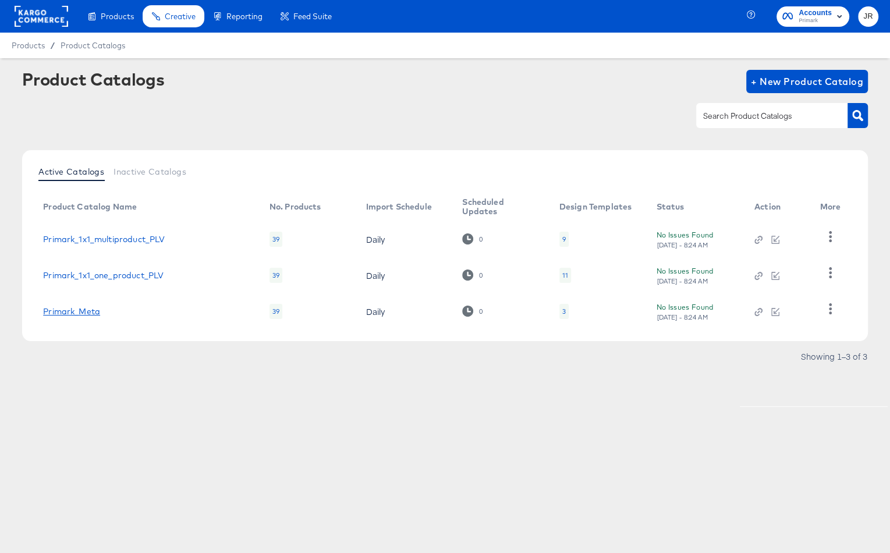
click at [76, 313] on link "Primark_Meta" at bounding box center [71, 311] width 57 height 9
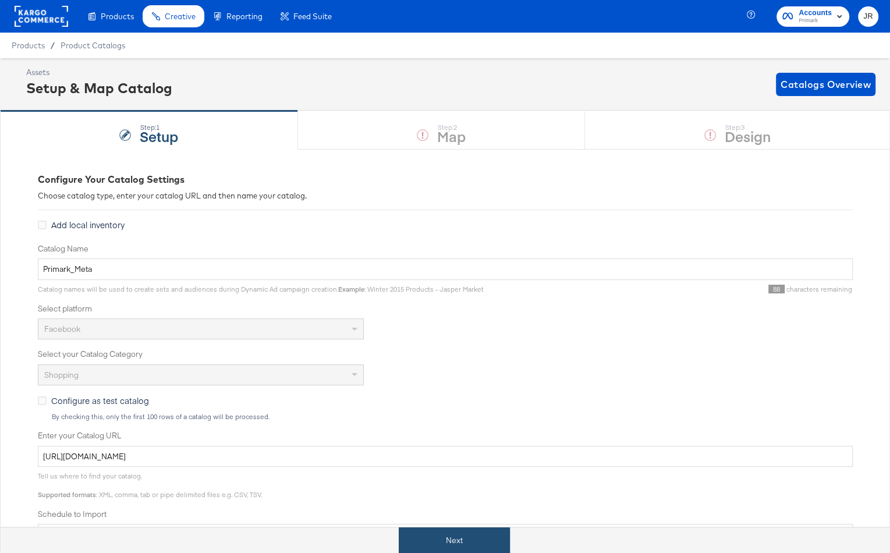
click at [446, 535] on button "Next" at bounding box center [454, 541] width 111 height 26
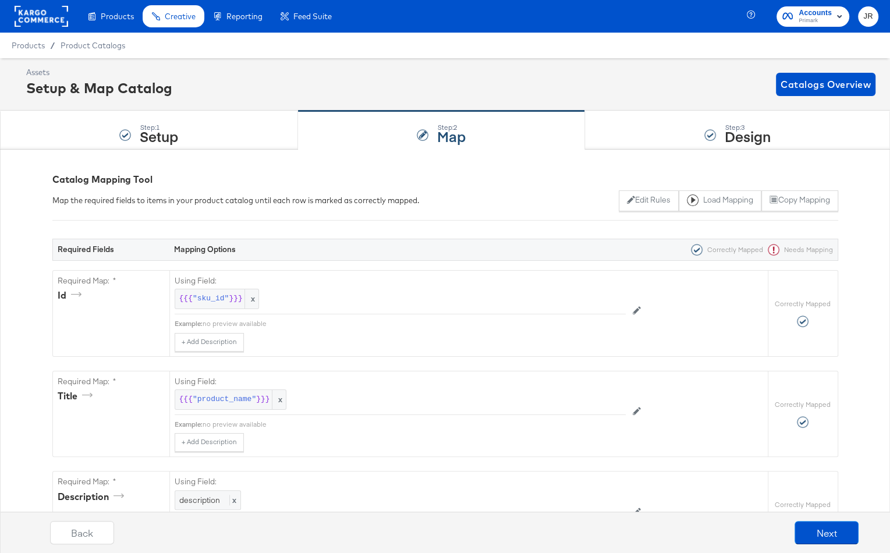
click at [674, 135] on div "Step: 3 Design" at bounding box center [737, 130] width 305 height 38
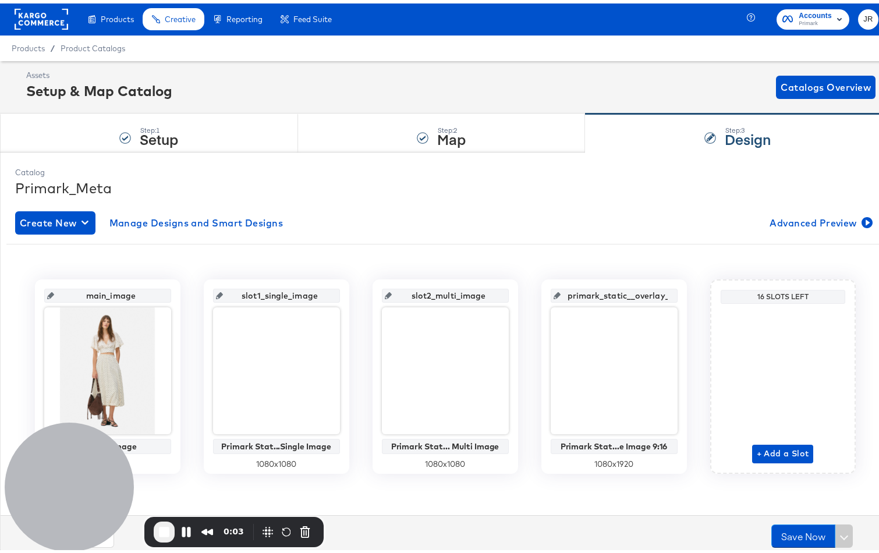
scroll to position [1, 0]
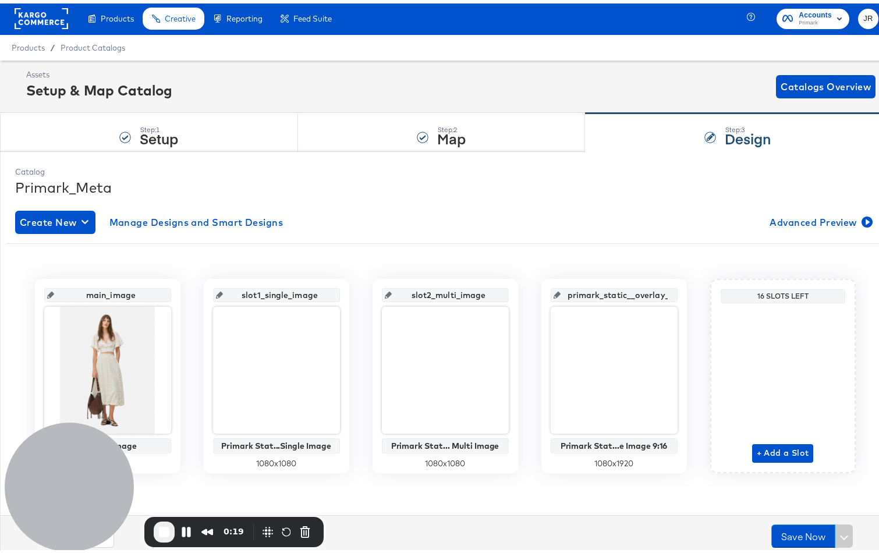
click at [52, 16] on rect at bounding box center [42, 15] width 54 height 21
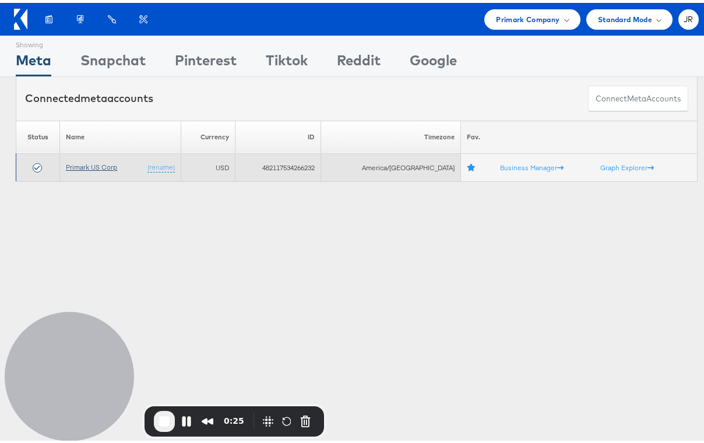
click at [86, 166] on link "Primark US Corp" at bounding box center [91, 164] width 51 height 9
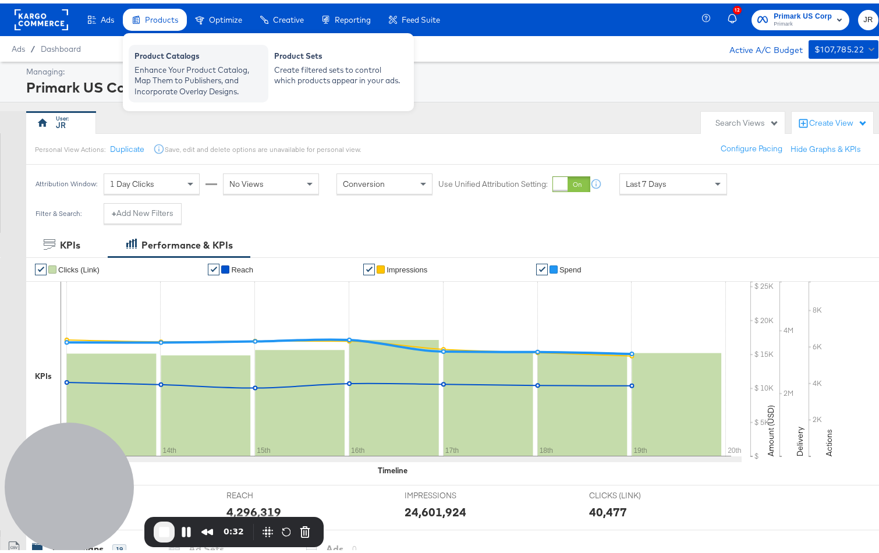
click at [189, 73] on div "Enhance Your Product Catalog, Map Them to Publishers, and Incorporate Overlay D…" at bounding box center [199, 77] width 128 height 33
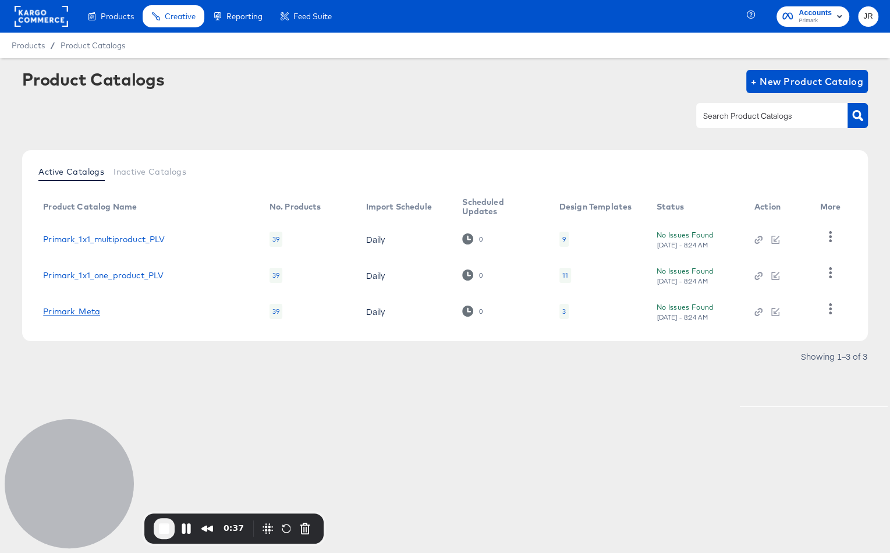
click at [70, 314] on link "Primark_Meta" at bounding box center [71, 311] width 57 height 9
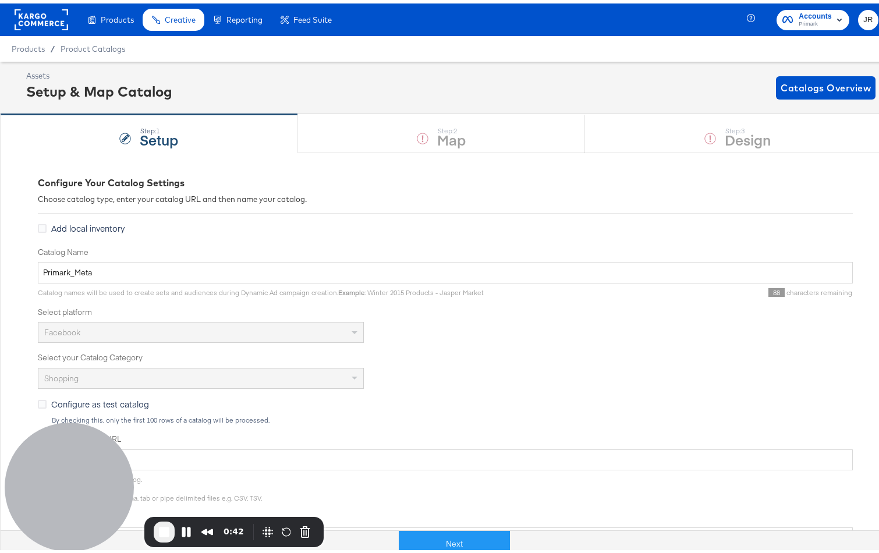
click at [364, 132] on div "Step: 1 Setup Step: 2 Map Step: 3 Design" at bounding box center [445, 130] width 890 height 38
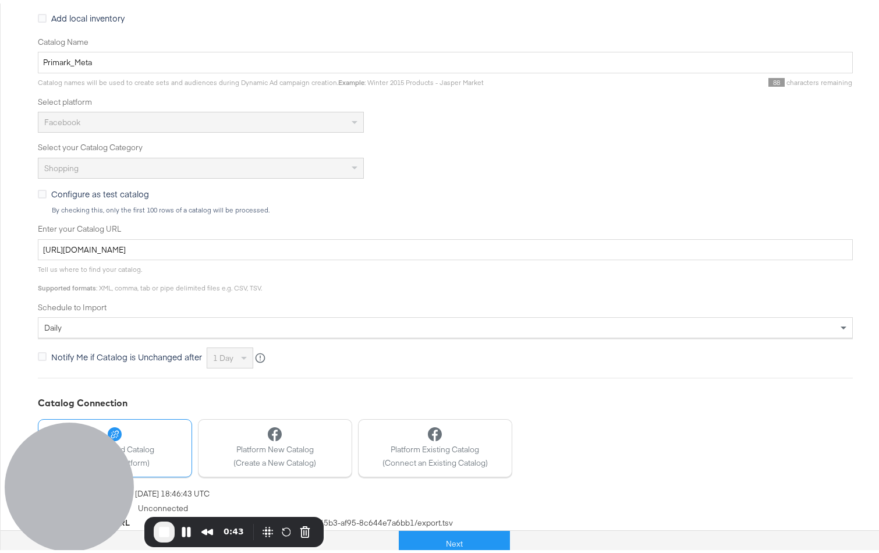
scroll to position [227, 0]
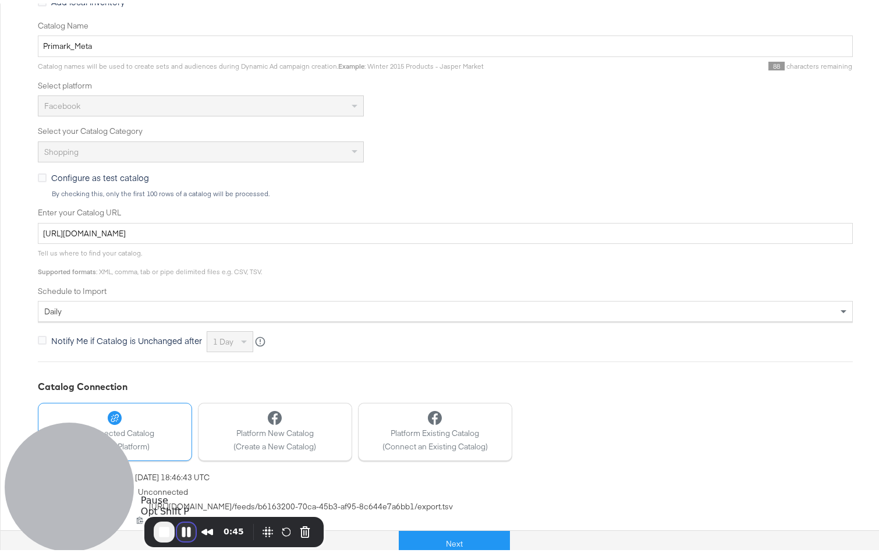
click at [182, 531] on button "Pause Recording" at bounding box center [186, 528] width 19 height 19
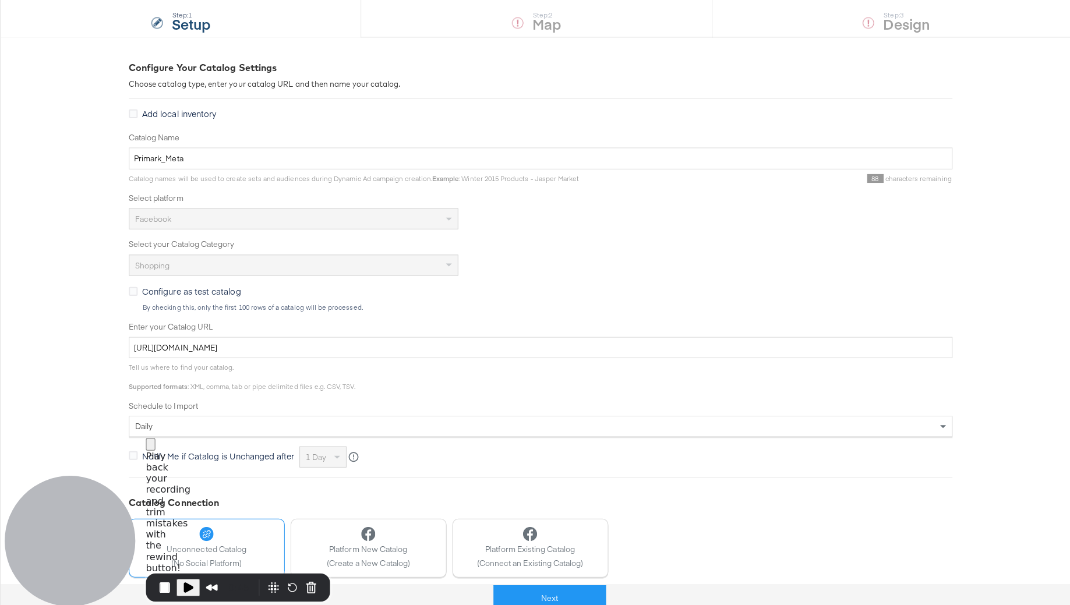
scroll to position [175, 0]
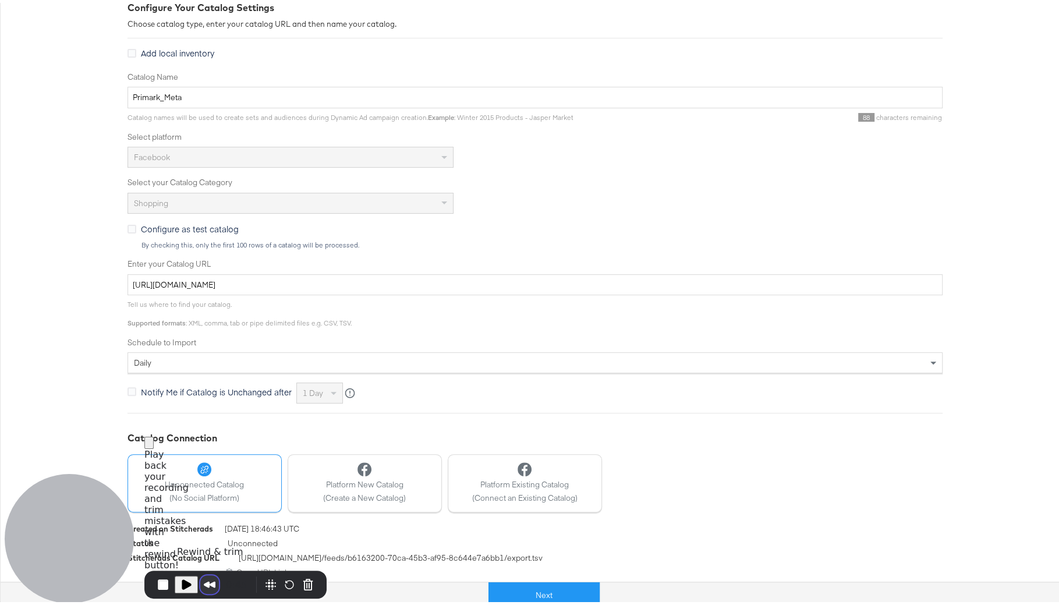
click at [205, 553] on button "Rewind and Trim Recording" at bounding box center [209, 581] width 19 height 19
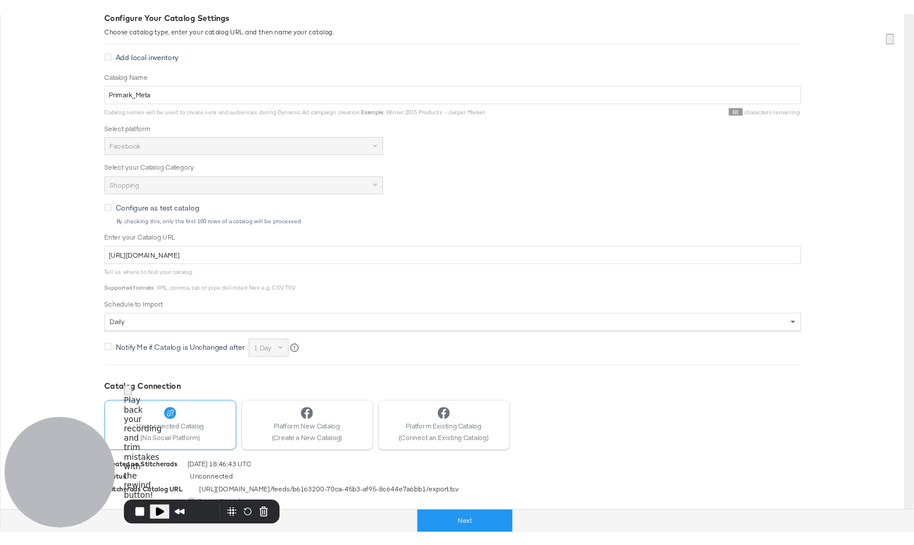
scroll to position [174, 0]
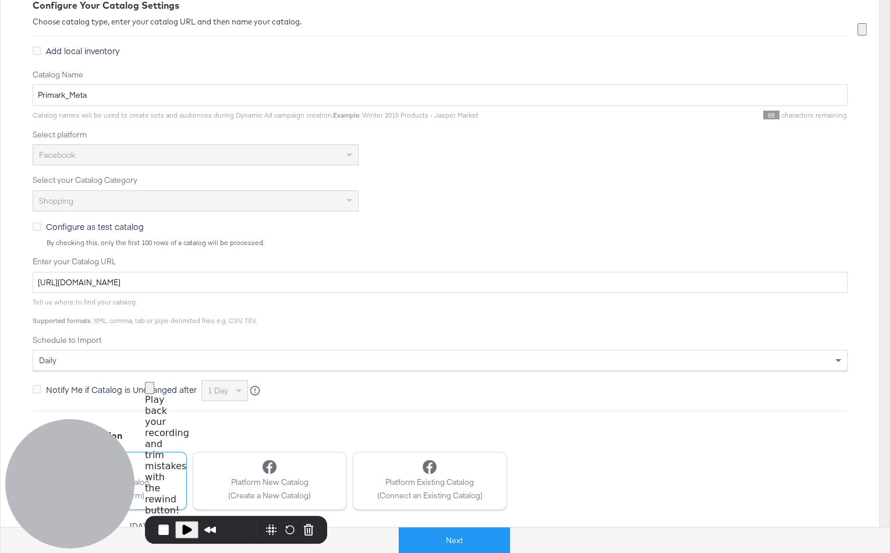
click at [862, 34] on span at bounding box center [862, 29] width 0 height 9
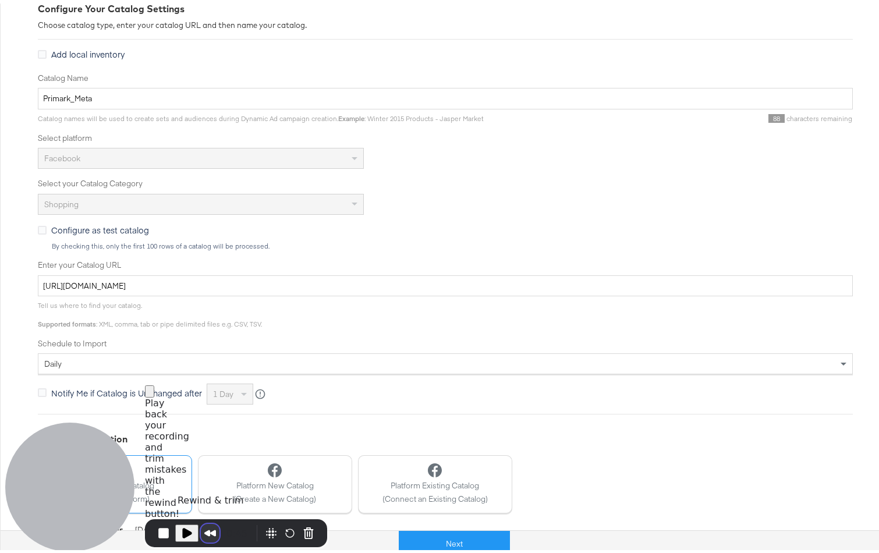
click at [211, 529] on button "Rewind and Trim Recording" at bounding box center [210, 530] width 19 height 19
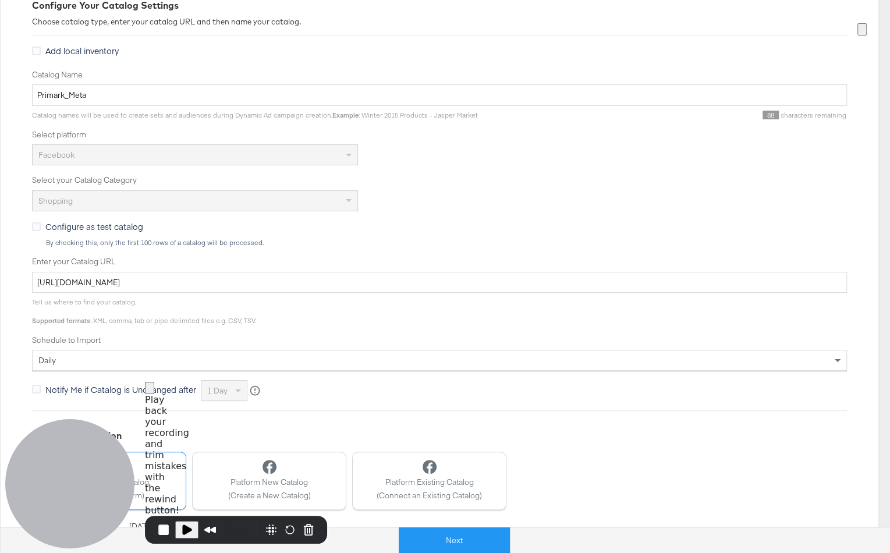
click at [862, 34] on span at bounding box center [862, 29] width 0 height 9
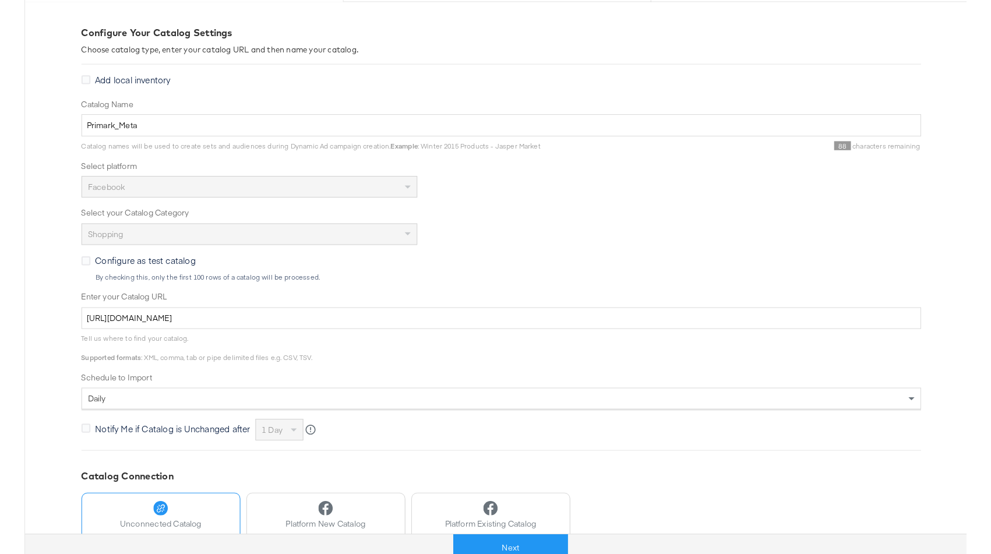
scroll to position [0, 0]
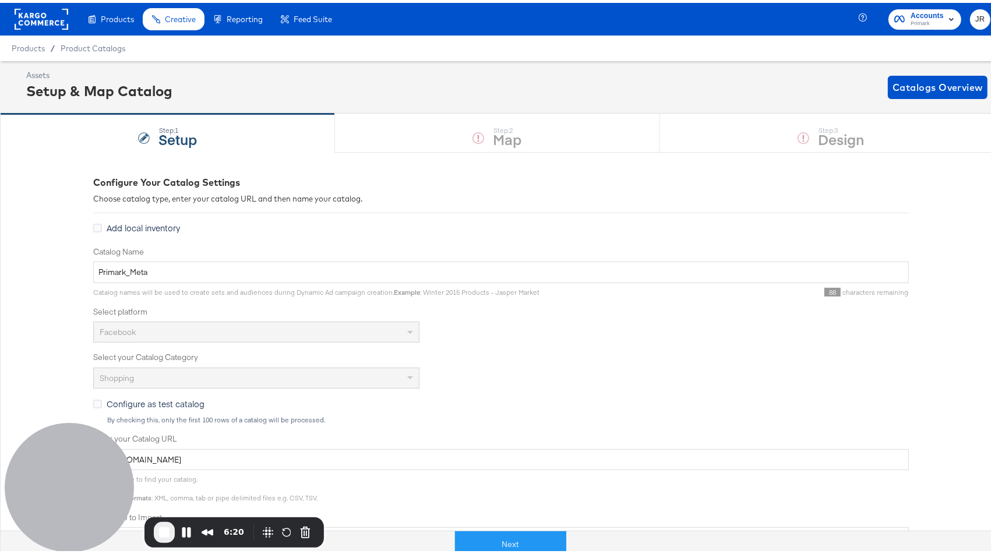
click at [45, 19] on rect at bounding box center [42, 16] width 54 height 21
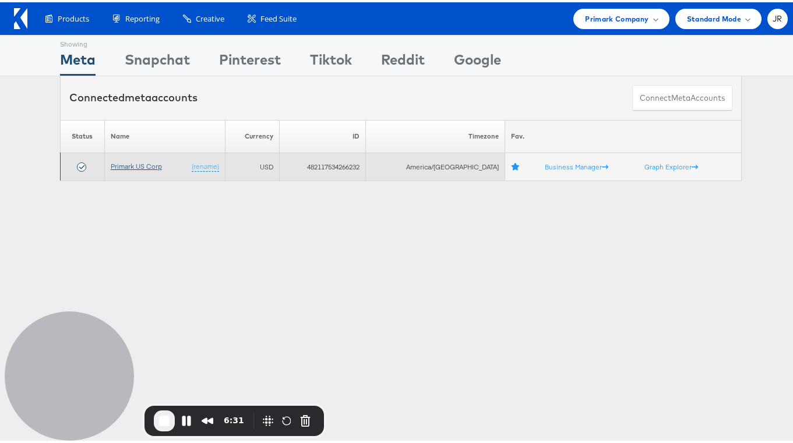
click at [139, 162] on link "Primark US Corp" at bounding box center [136, 164] width 51 height 9
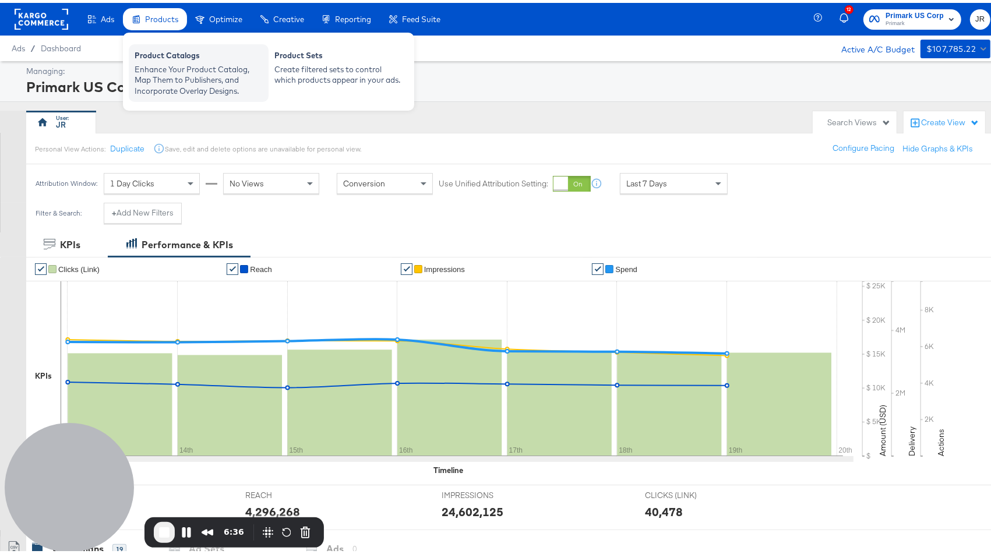
click at [178, 75] on div "Enhance Your Product Catalog, Map Them to Publishers, and Incorporate Overlay D…" at bounding box center [199, 77] width 128 height 33
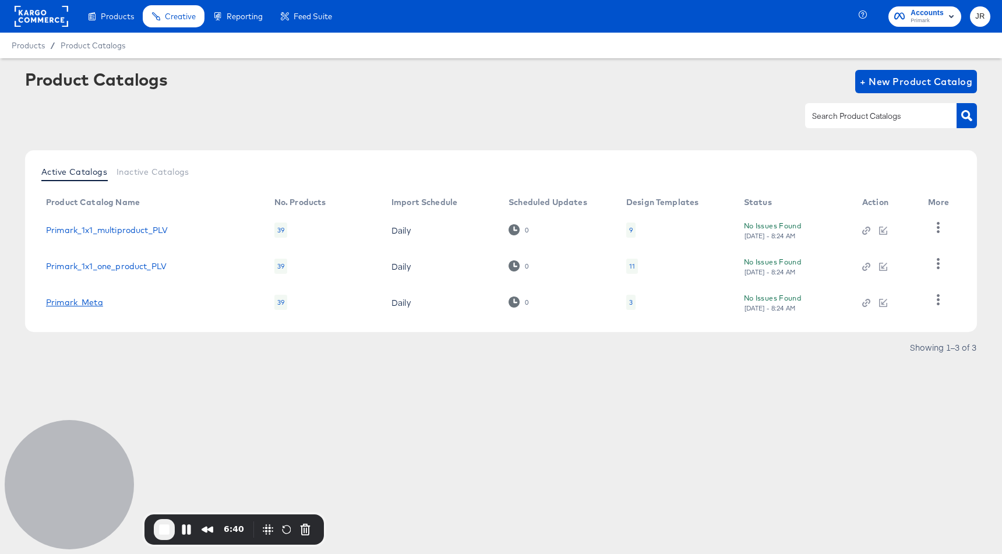
click at [64, 305] on link "Primark_Meta" at bounding box center [74, 302] width 57 height 9
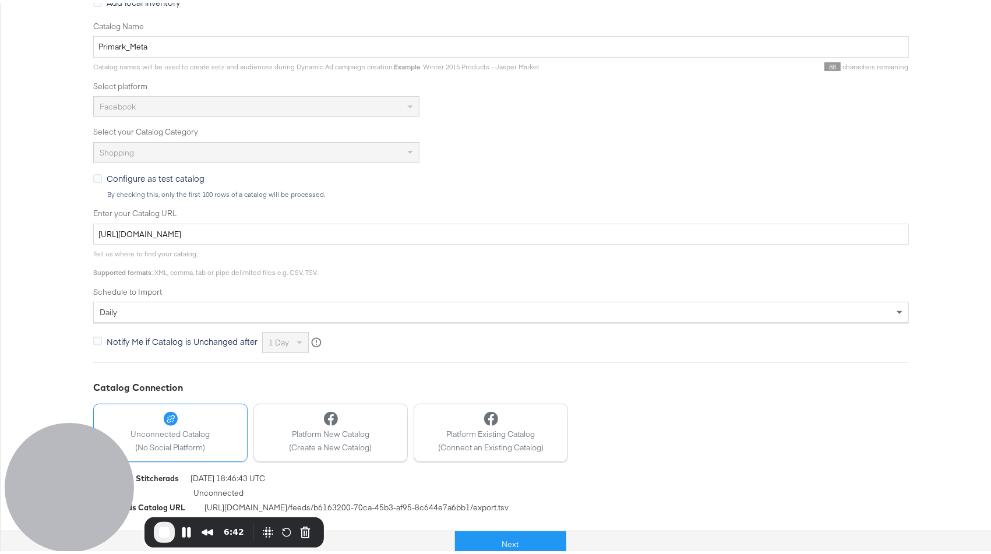
scroll to position [226, 0]
click at [491, 539] on button "Next" at bounding box center [510, 541] width 111 height 26
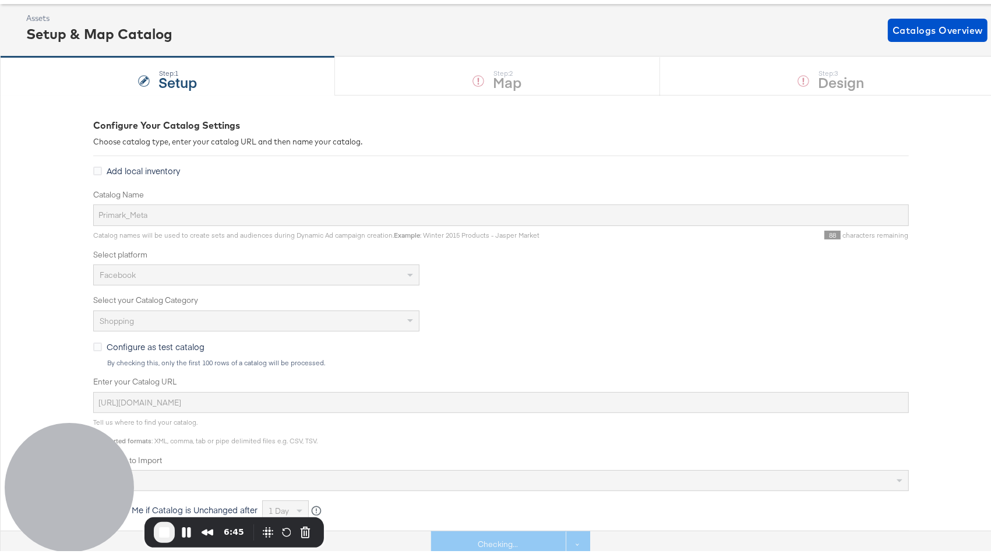
scroll to position [0, 0]
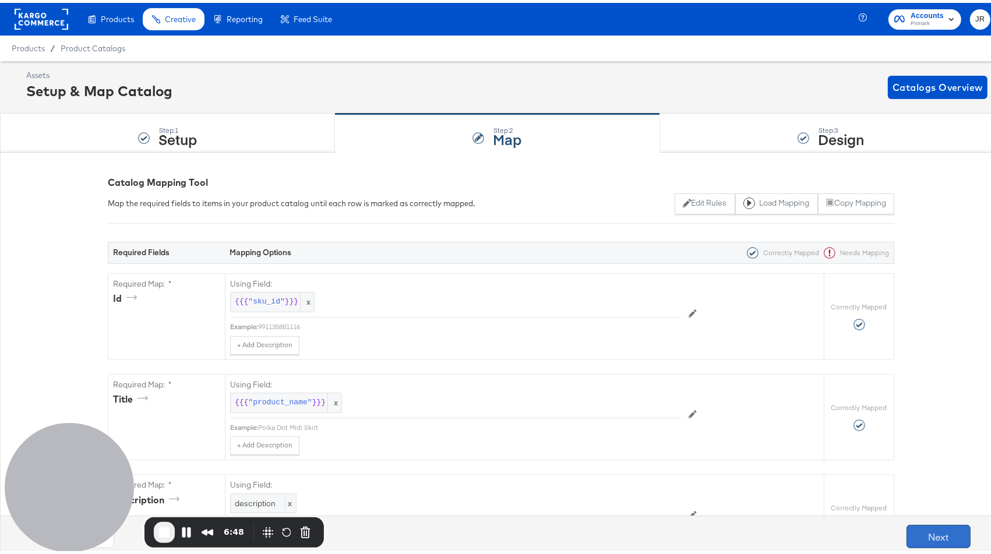
click at [949, 544] on button "Next" at bounding box center [938, 533] width 64 height 23
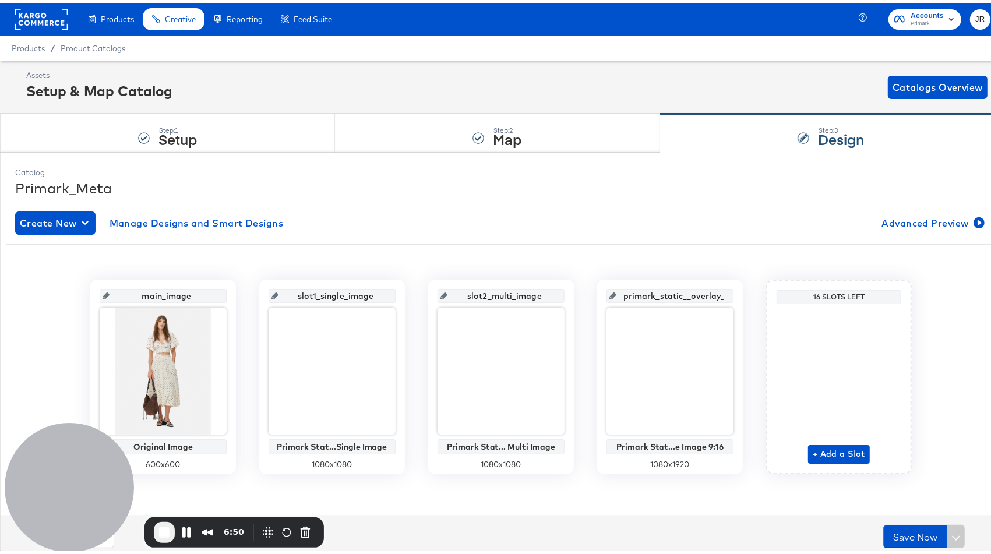
scroll to position [1, 0]
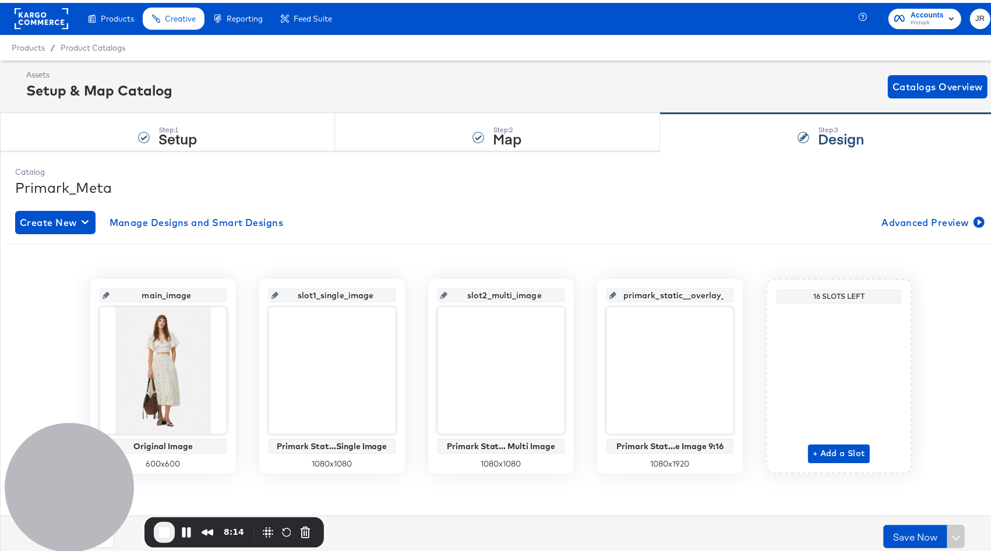
click at [36, 7] on rect at bounding box center [42, 15] width 54 height 21
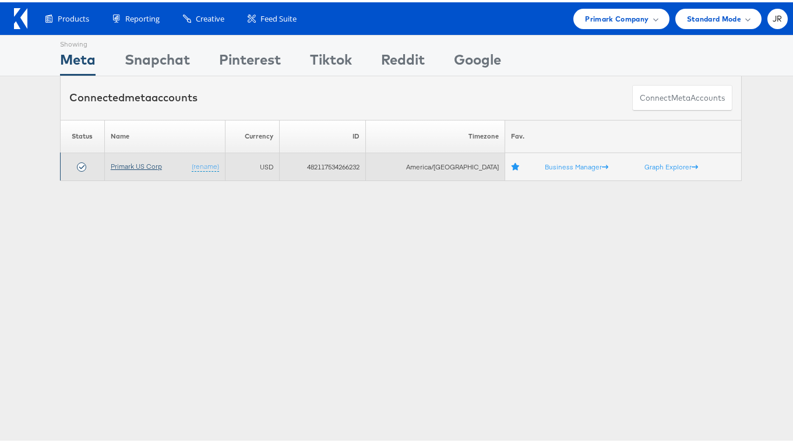
click at [140, 165] on link "Primark US Corp" at bounding box center [136, 164] width 51 height 9
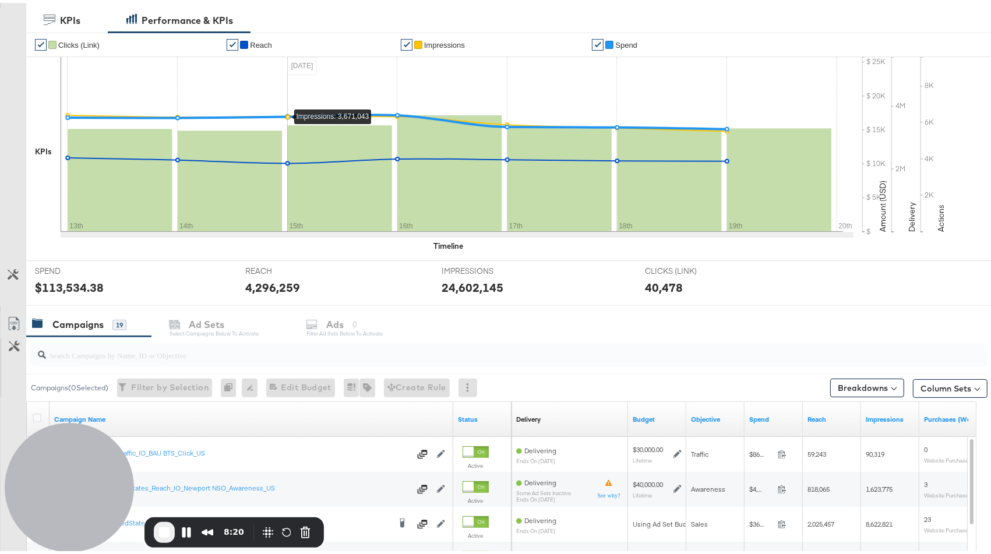
scroll to position [326, 0]
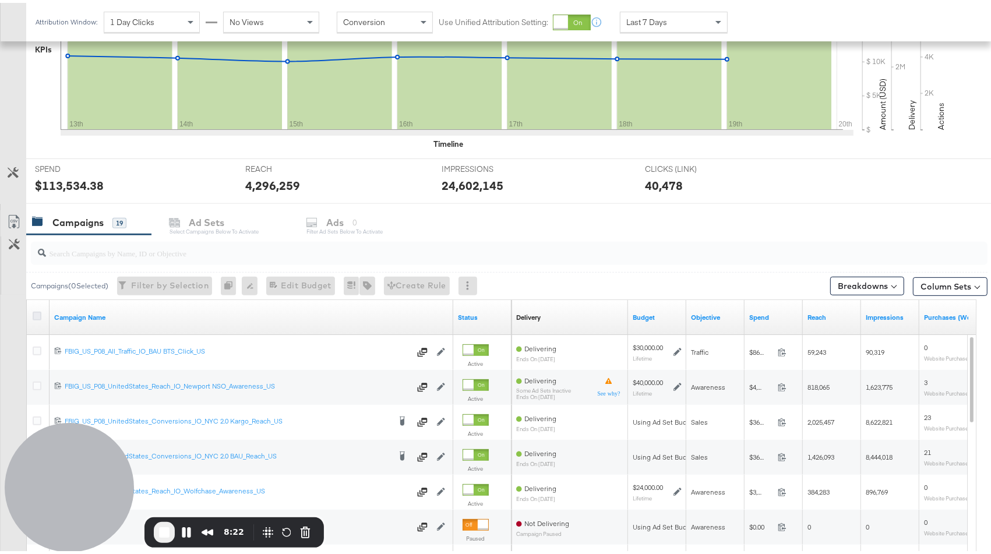
click at [34, 312] on icon at bounding box center [37, 313] width 9 height 9
click at [0, 0] on input "checkbox" at bounding box center [0, 0] width 0 height 0
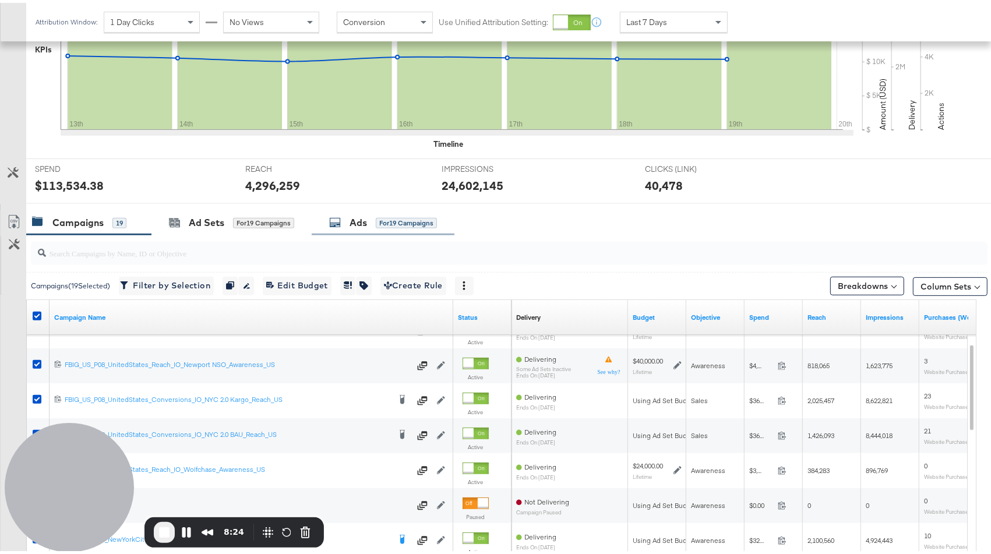
click at [340, 215] on icon at bounding box center [335, 220] width 12 height 12
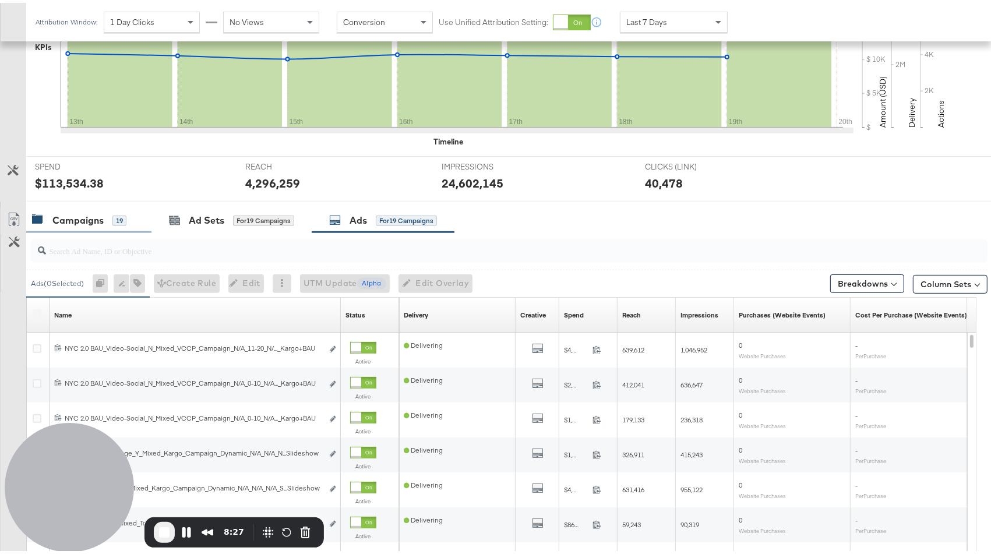
scroll to position [329, 0]
drag, startPoint x: 125, startPoint y: 250, endPoint x: 146, endPoint y: 245, distance: 21.8
click at [125, 250] on input "search" at bounding box center [473, 242] width 854 height 23
paste input "NYC 2.0_Carousel_Y_Mixed_Kargo_Campaign_Dynamic_N/A_N/A_N/A_Cotton Blend Shirt …"
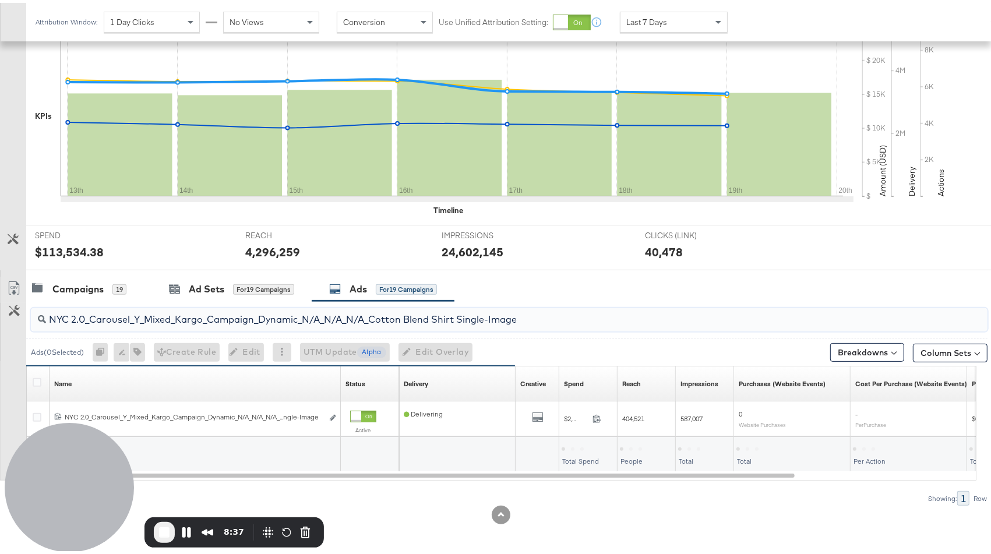
scroll to position [257, 0]
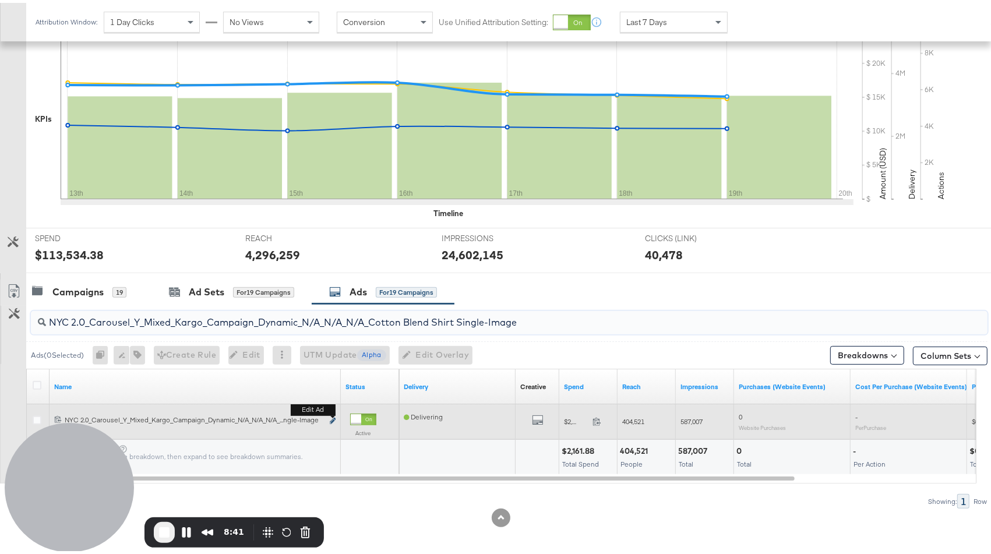
type input "NYC 2.0_Carousel_Y_Mixed_Kargo_Campaign_Dynamic_N/A_N/A_N/A_Cotton Blend Shirt …"
click at [334, 415] on icon "link" at bounding box center [333, 418] width 6 height 6
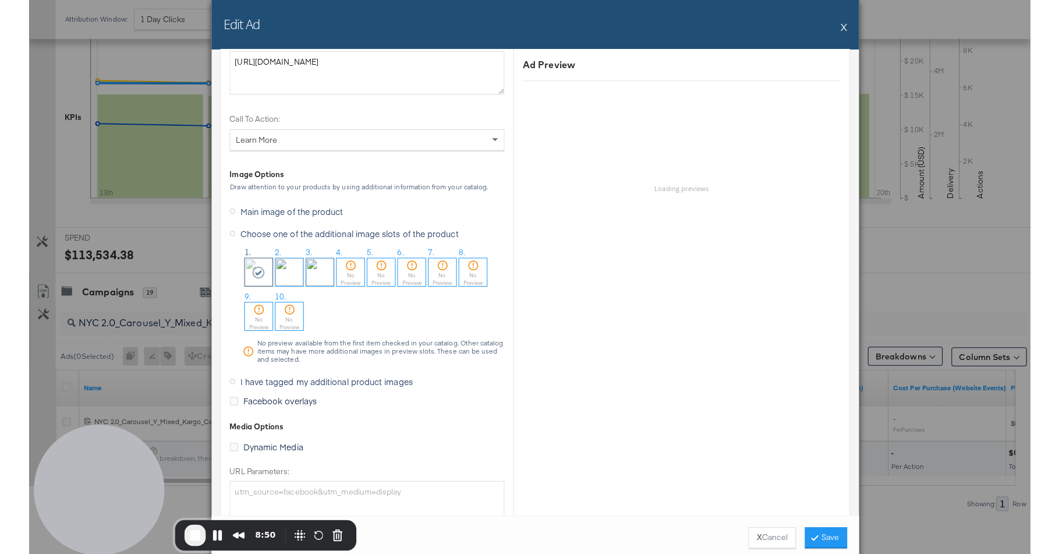
scroll to position [1119, 0]
